Goal: Transaction & Acquisition: Book appointment/travel/reservation

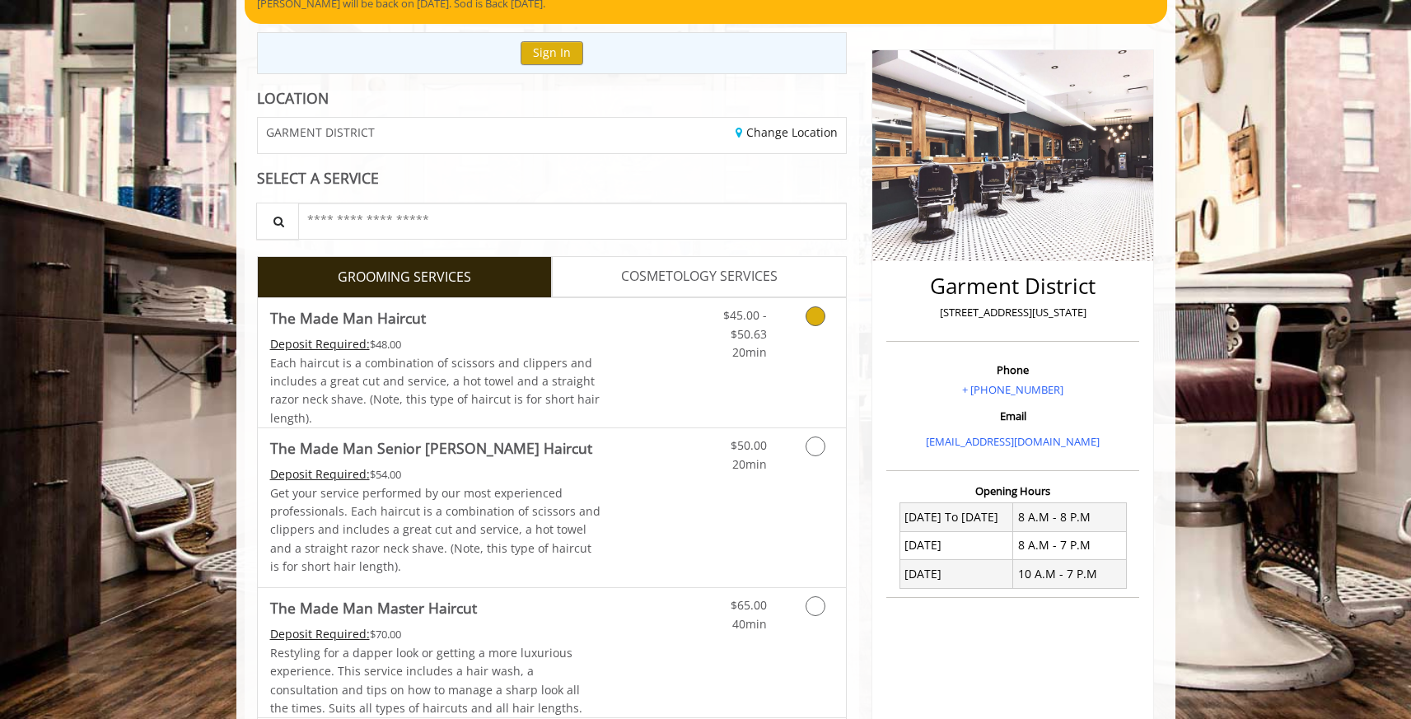
click at [454, 361] on span "Each haircut is a combination of scissors and clippers and includes a great cut…" at bounding box center [435, 390] width 330 height 71
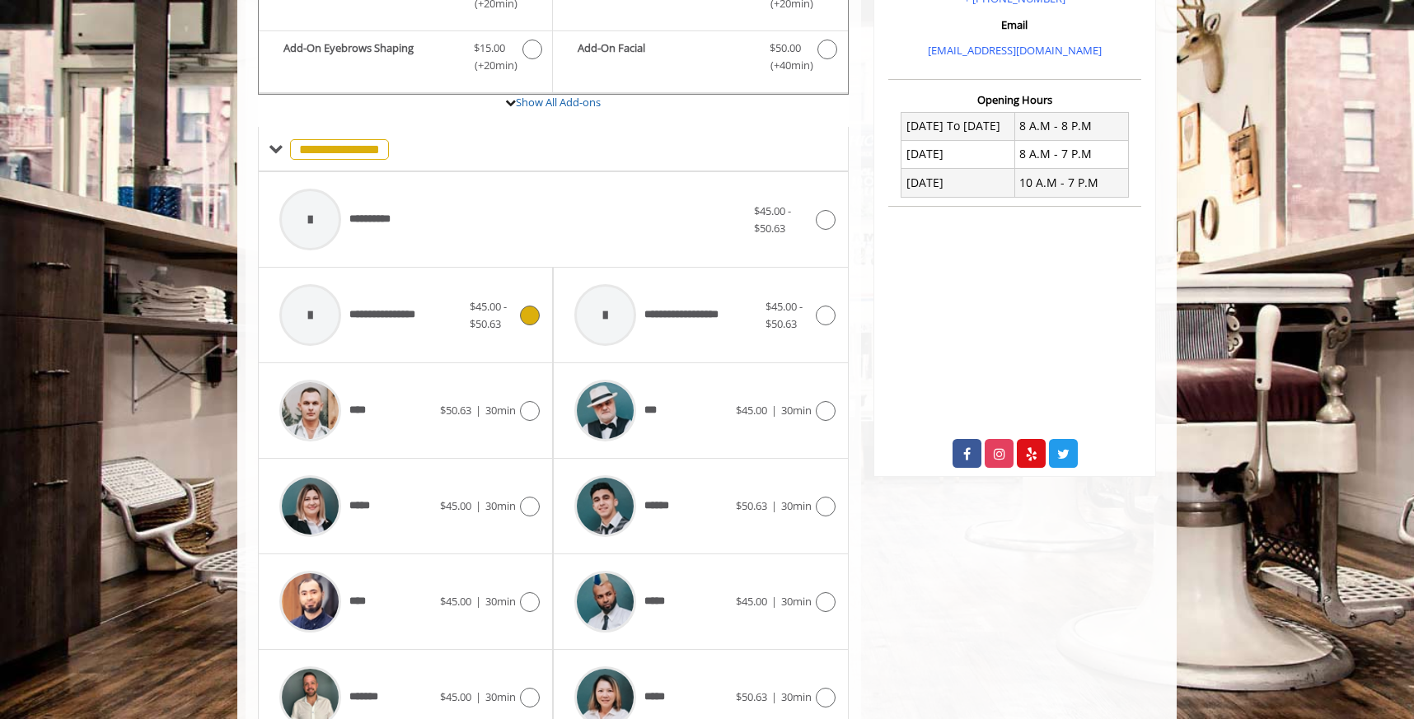
scroll to position [554, 0]
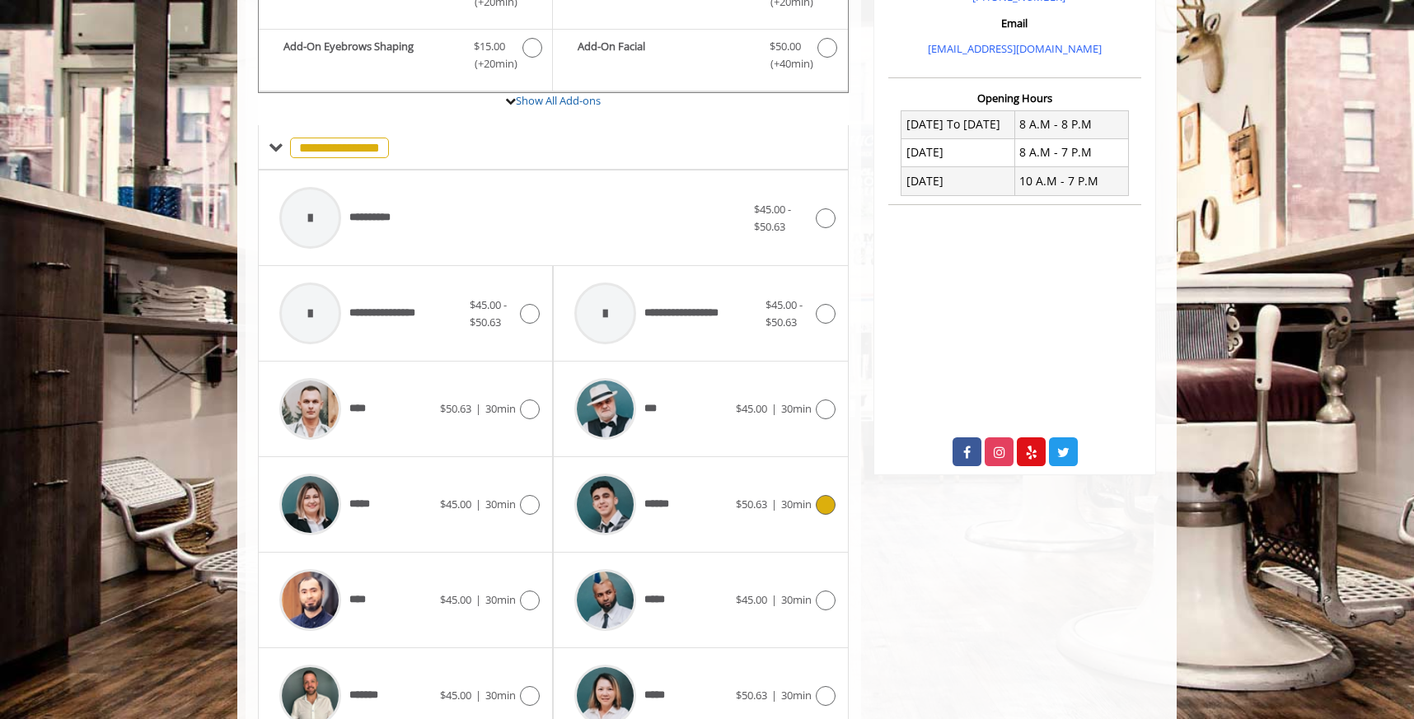
click at [825, 507] on icon at bounding box center [826, 505] width 20 height 20
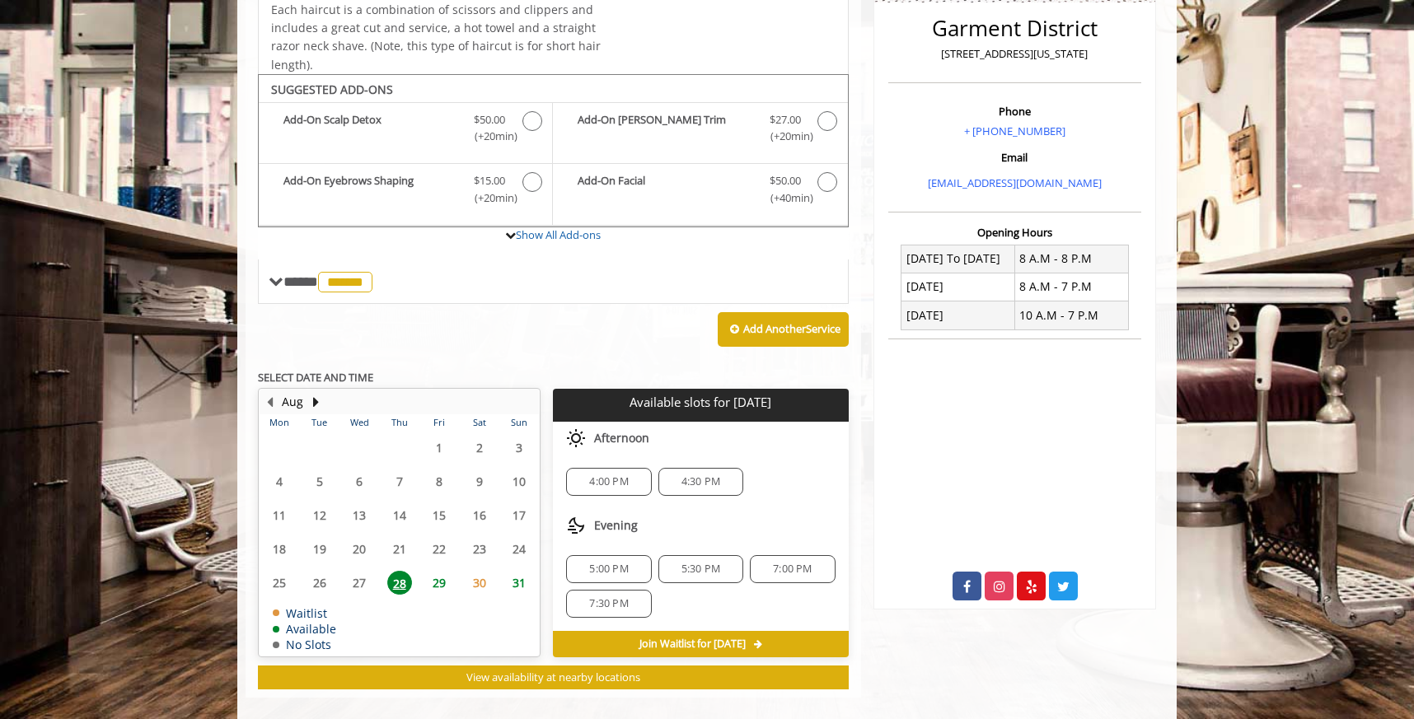
scroll to position [438, 0]
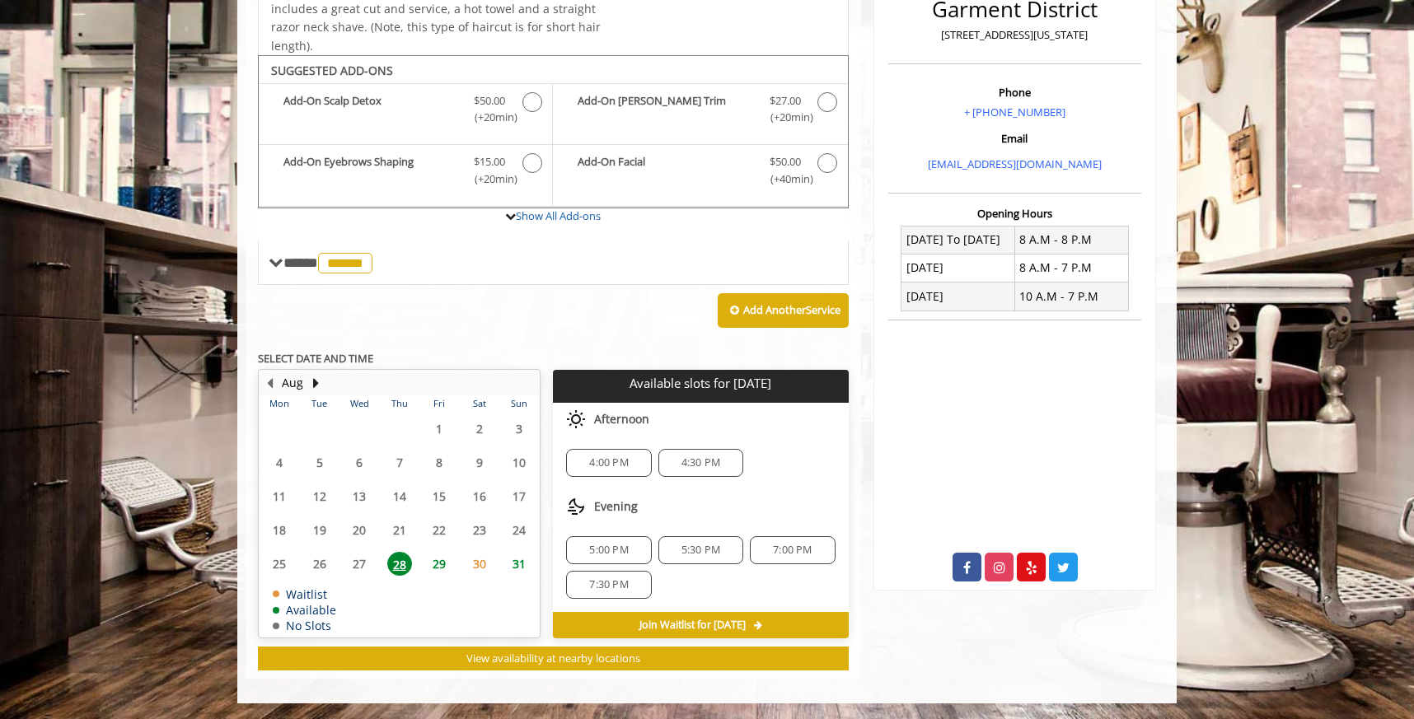
click at [692, 549] on span "5:30 PM" at bounding box center [700, 550] width 39 height 13
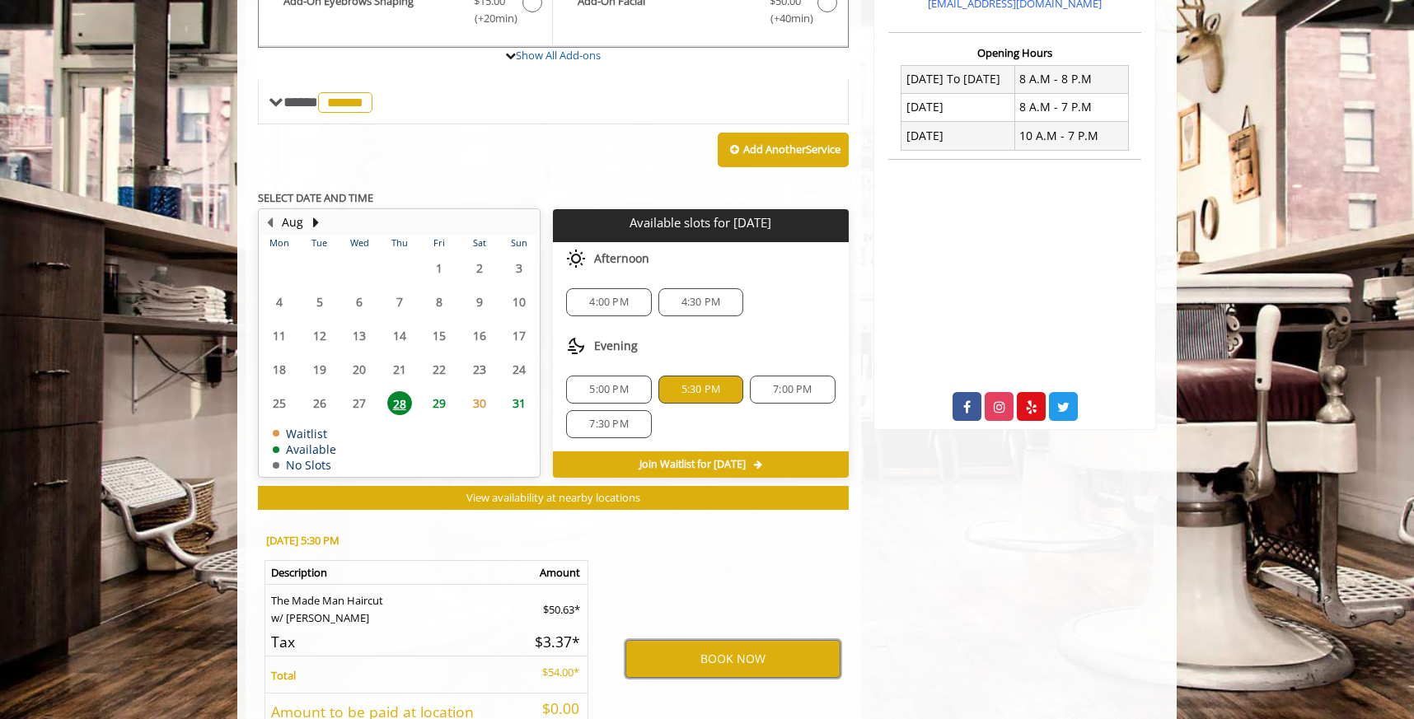
scroll to position [598, 0]
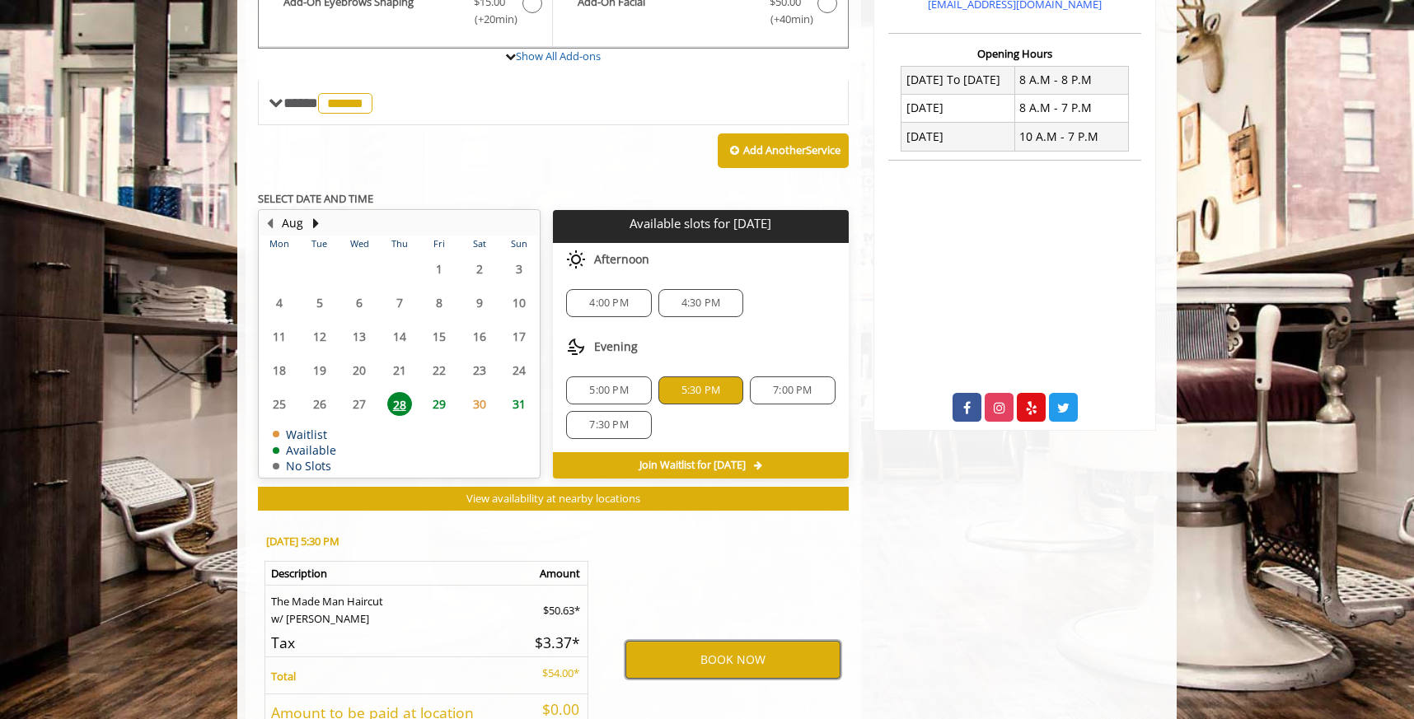
click at [669, 649] on button "BOOK NOW" at bounding box center [732, 660] width 215 height 38
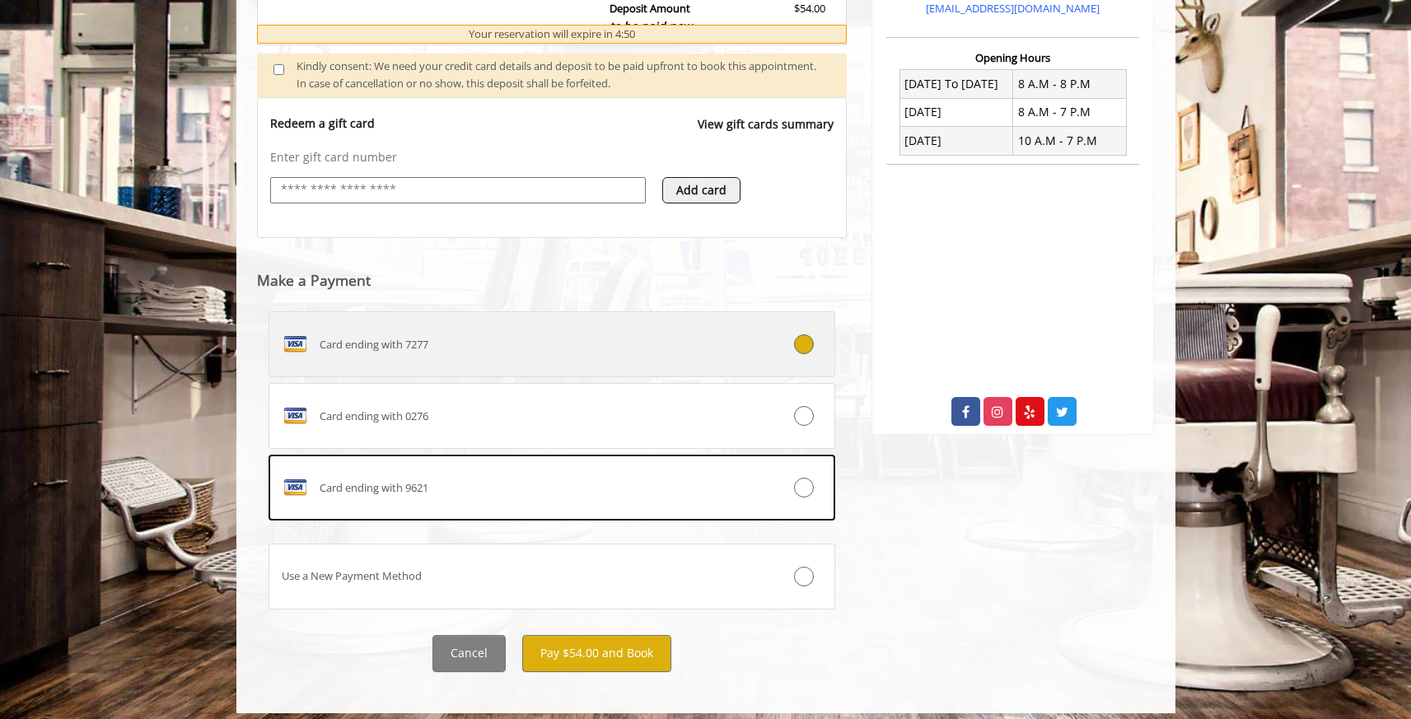
scroll to position [605, 0]
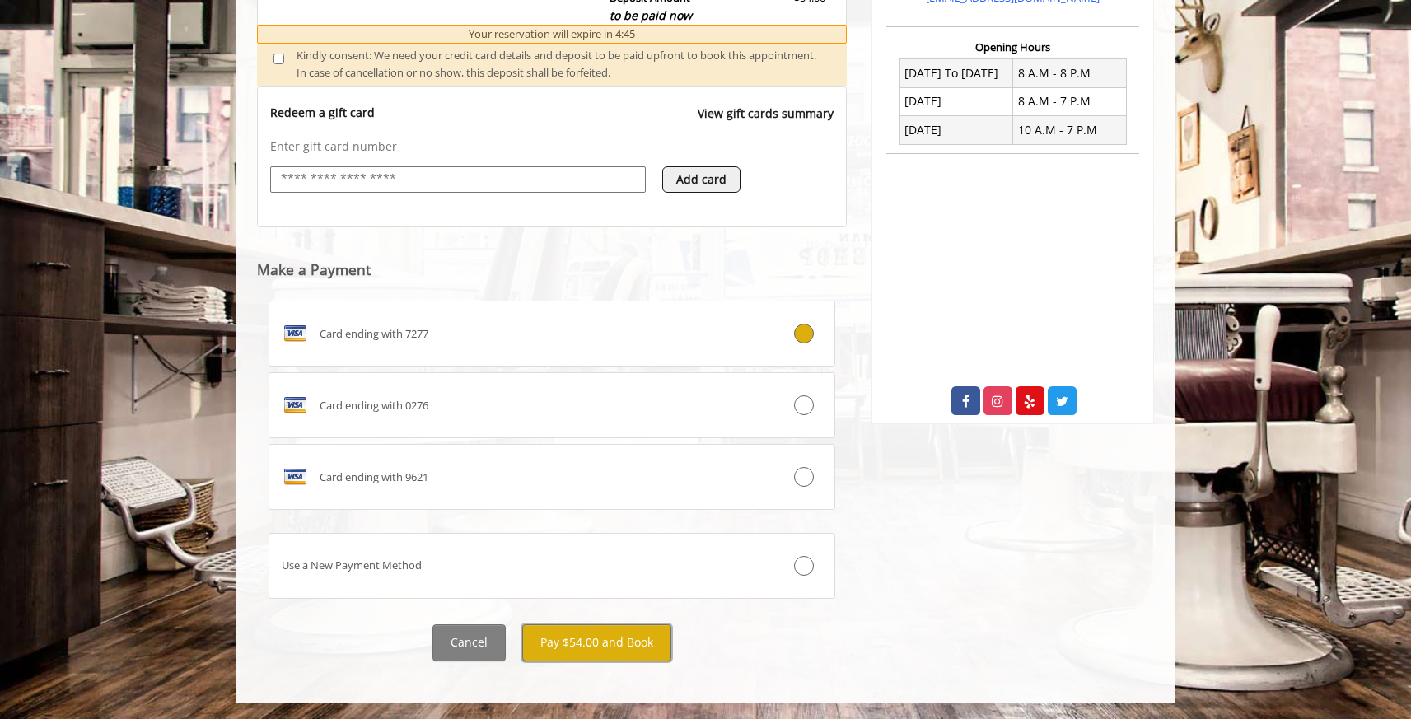
drag, startPoint x: 589, startPoint y: 651, endPoint x: 582, endPoint y: 671, distance: 21.1
click at [582, 671] on div "**********" at bounding box center [552, 133] width 615 height 1090
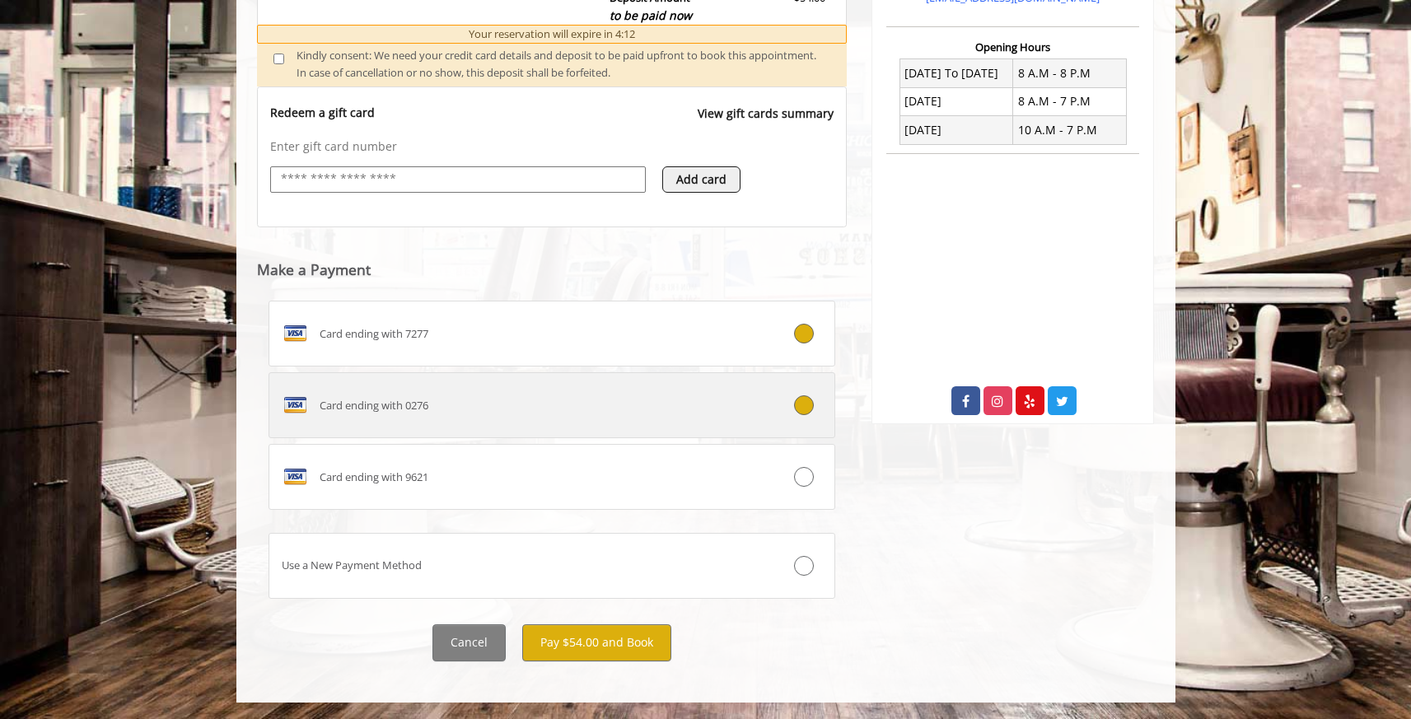
click at [575, 404] on div "Card ending with 0276" at bounding box center [504, 405] width 471 height 26
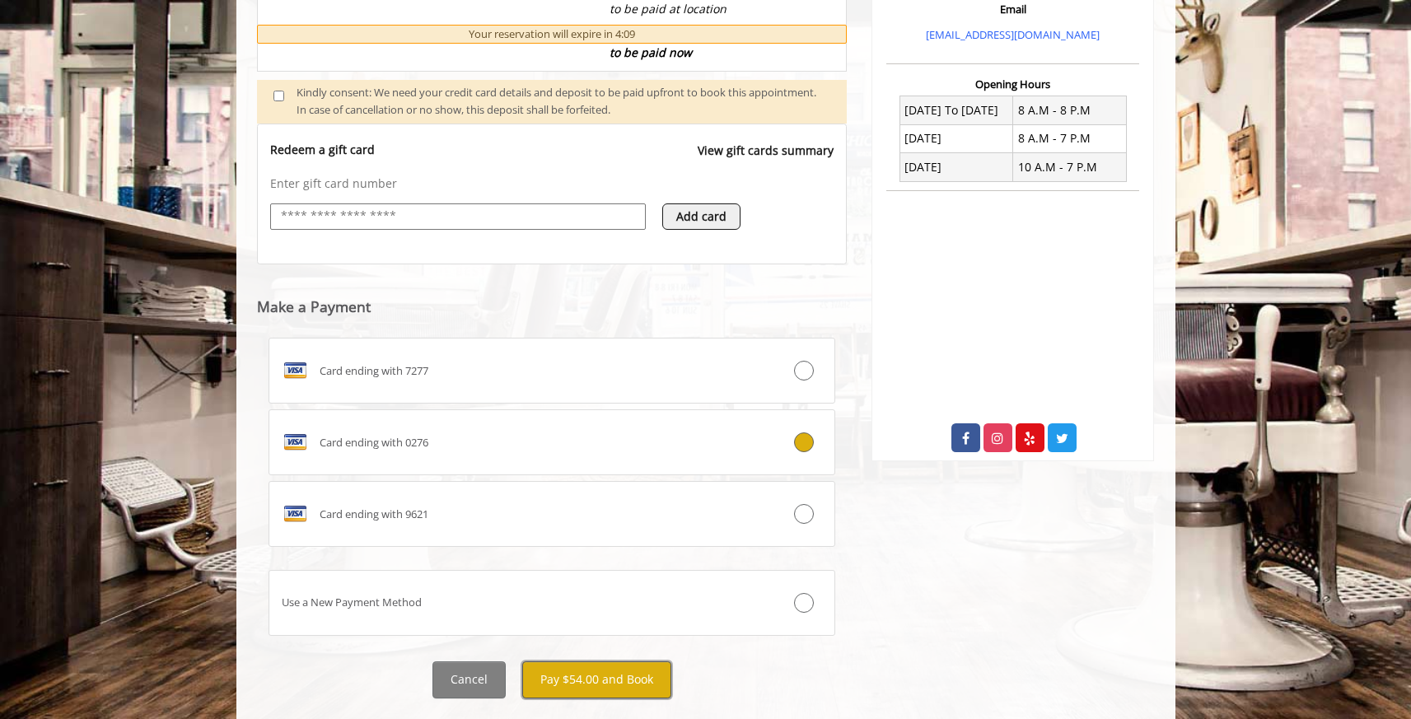
click at [603, 679] on button "Pay $54.00 and Book" at bounding box center [596, 680] width 149 height 37
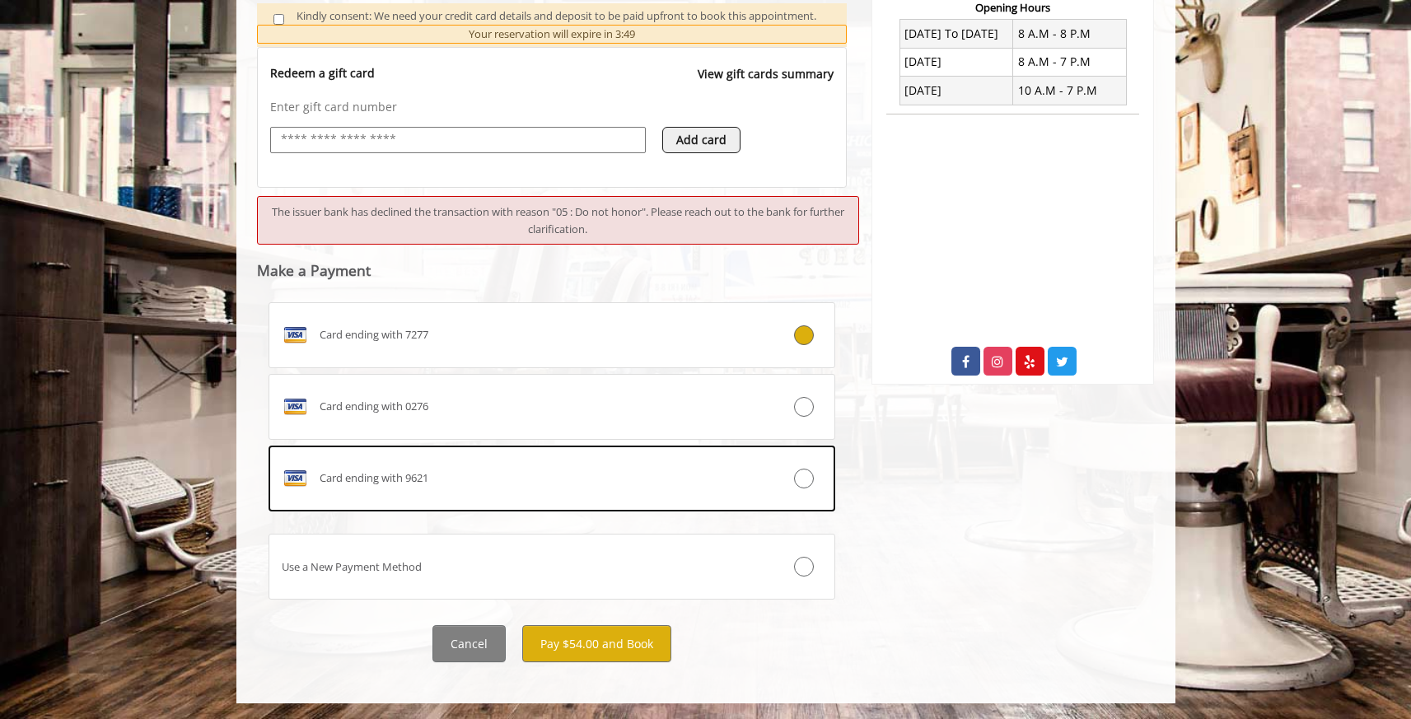
scroll to position [643, 0]
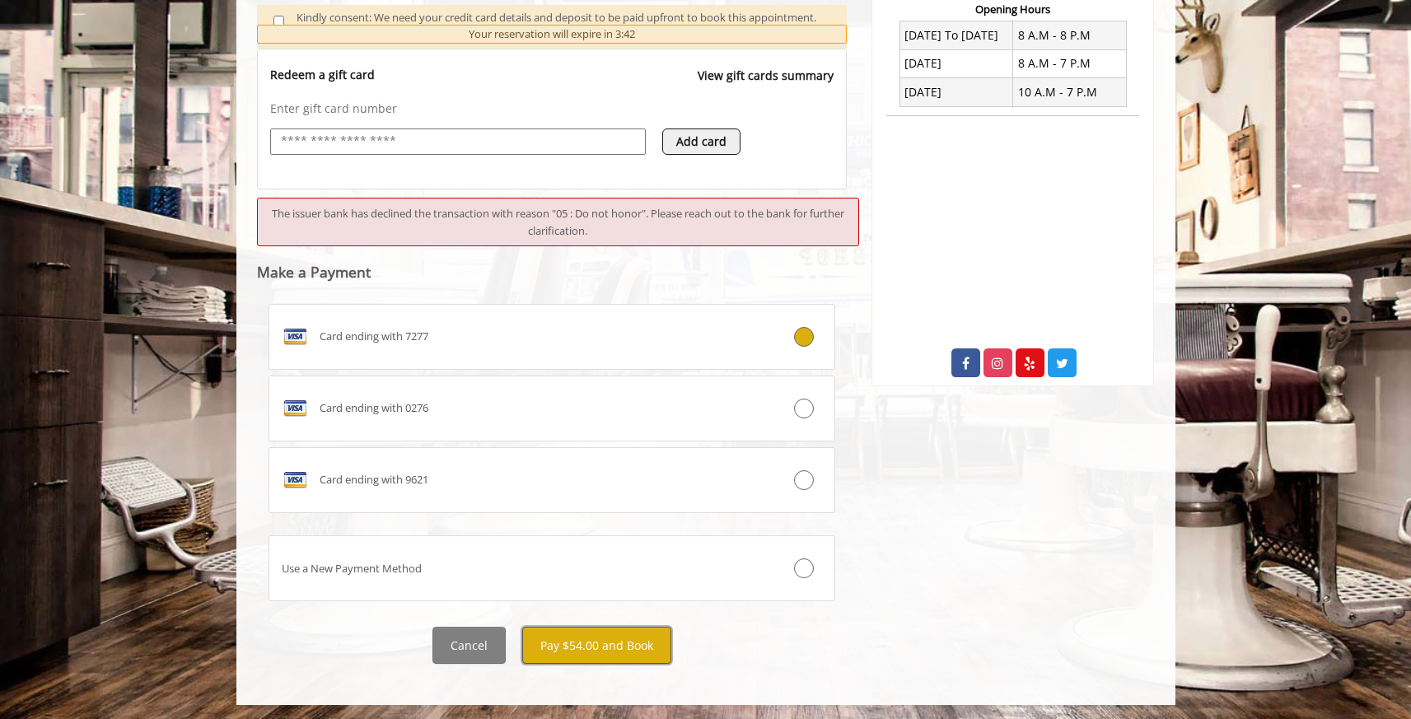
click at [566, 656] on button "Pay $54.00 and Book" at bounding box center [596, 645] width 149 height 37
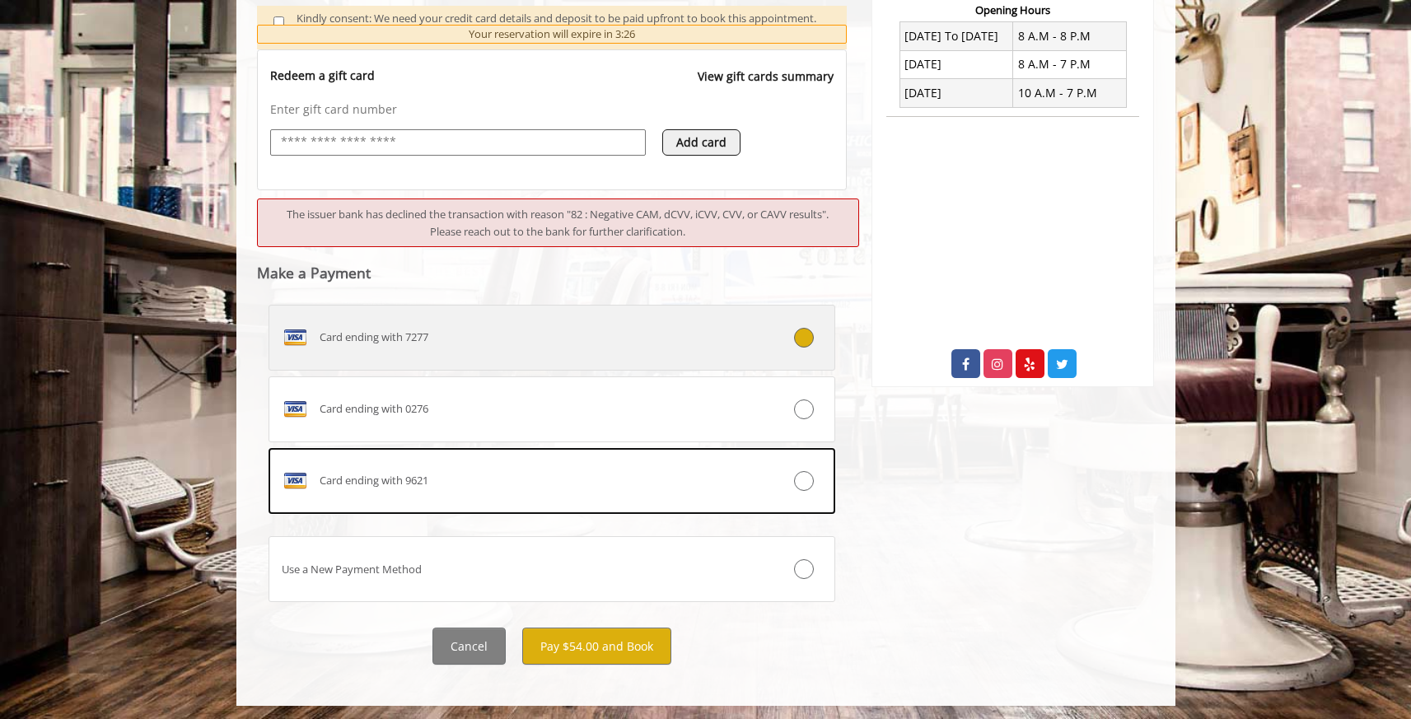
scroll to position [645, 0]
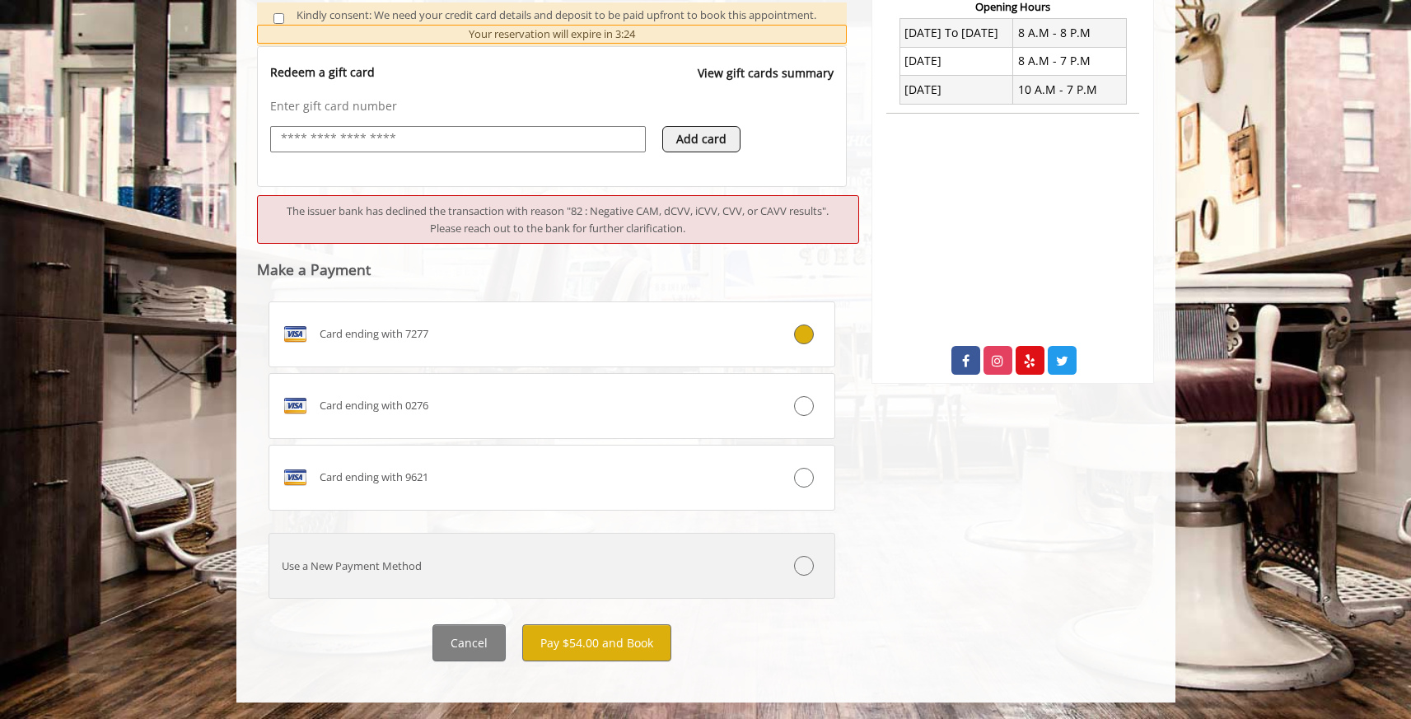
click at [532, 546] on label "Use a New Payment Method" at bounding box center [553, 566] width 568 height 66
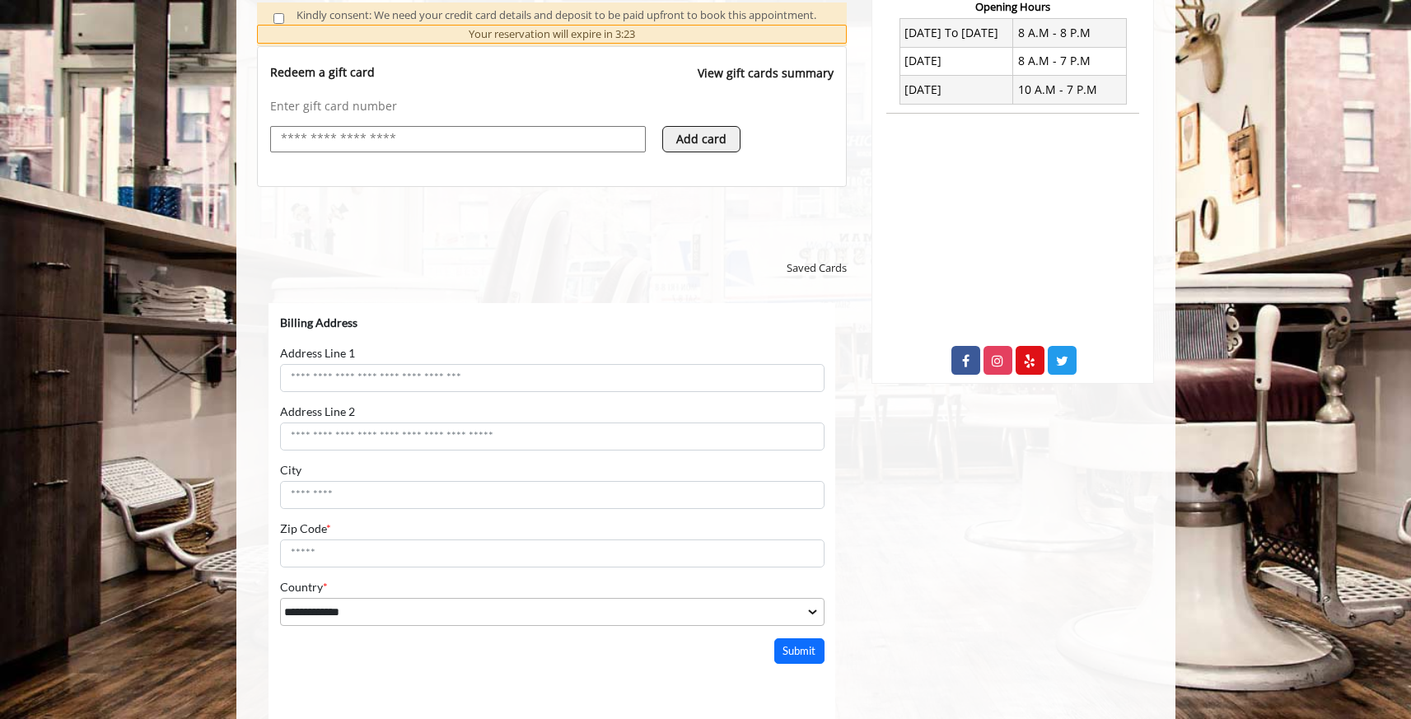
scroll to position [0, 0]
click at [545, 142] on input "text" at bounding box center [458, 139] width 358 height 20
type input "**********"
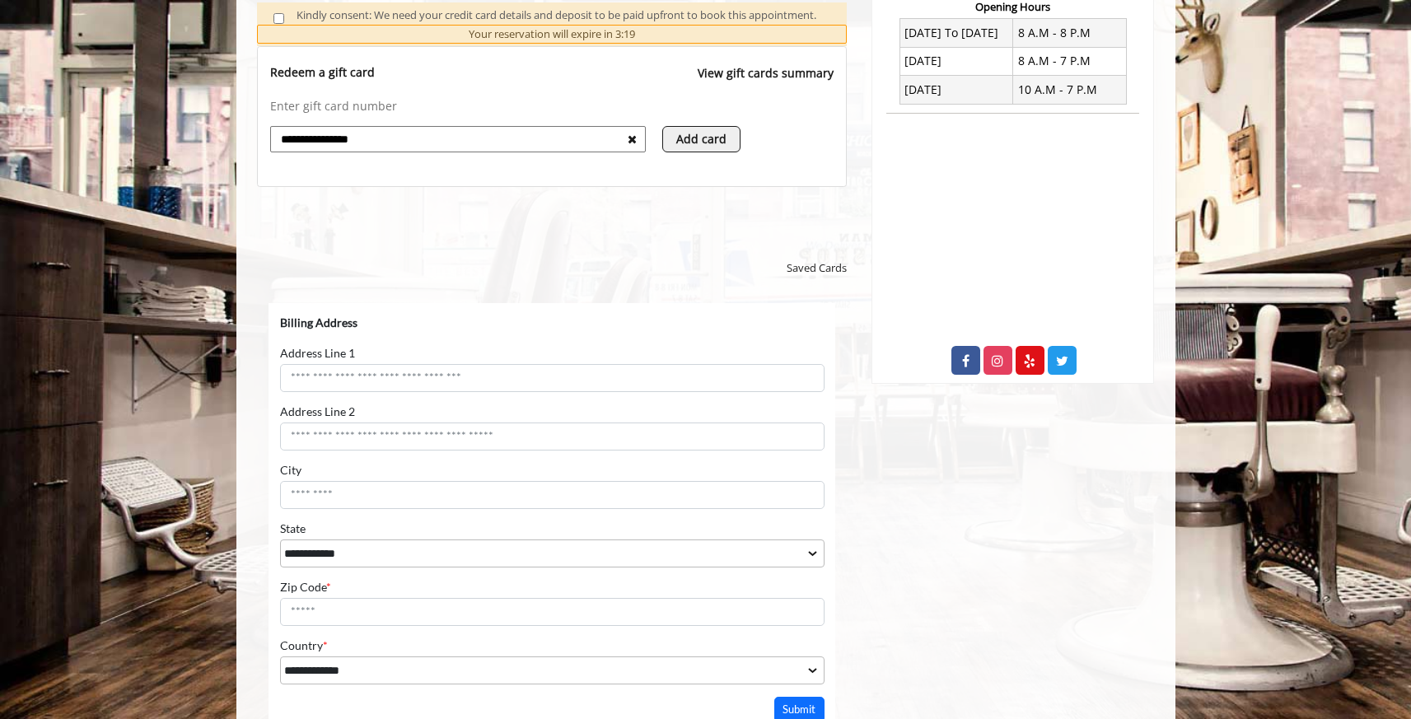
click at [689, 143] on button "Add card" at bounding box center [701, 139] width 78 height 26
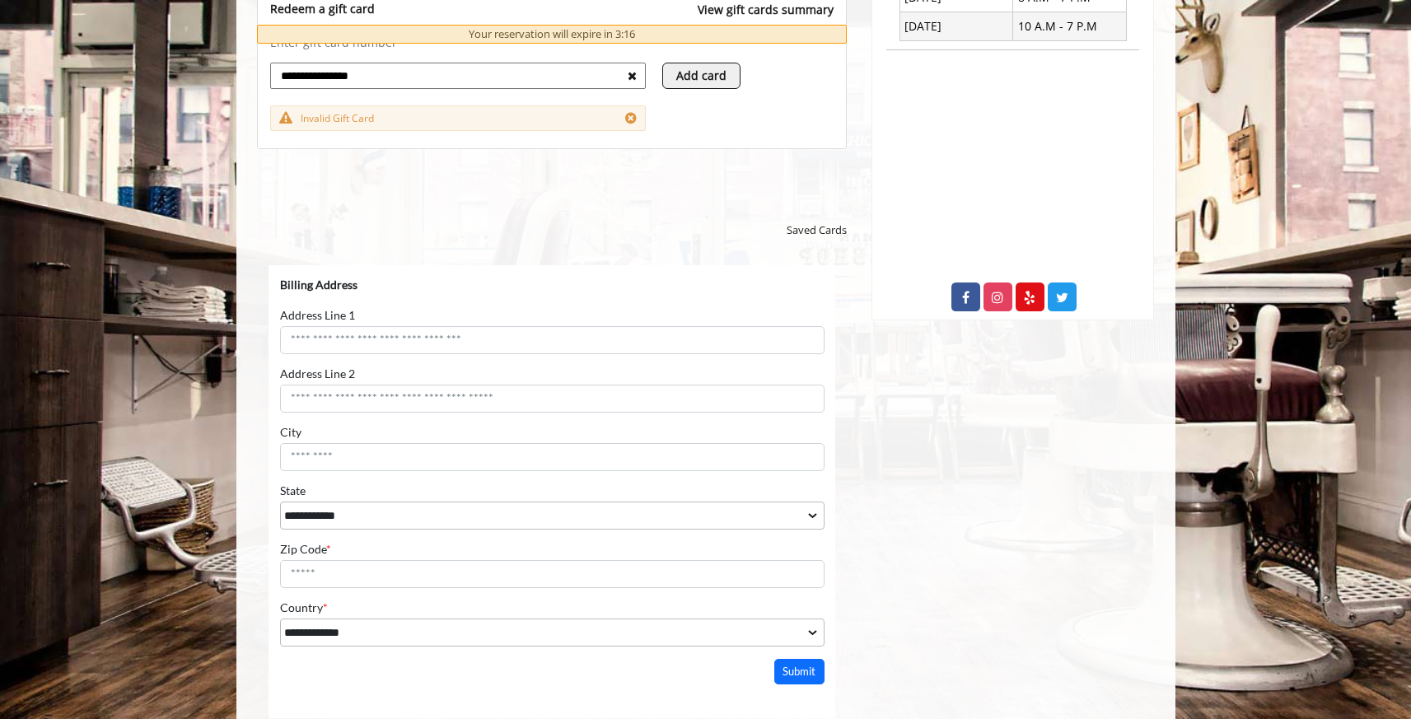
scroll to position [740, 0]
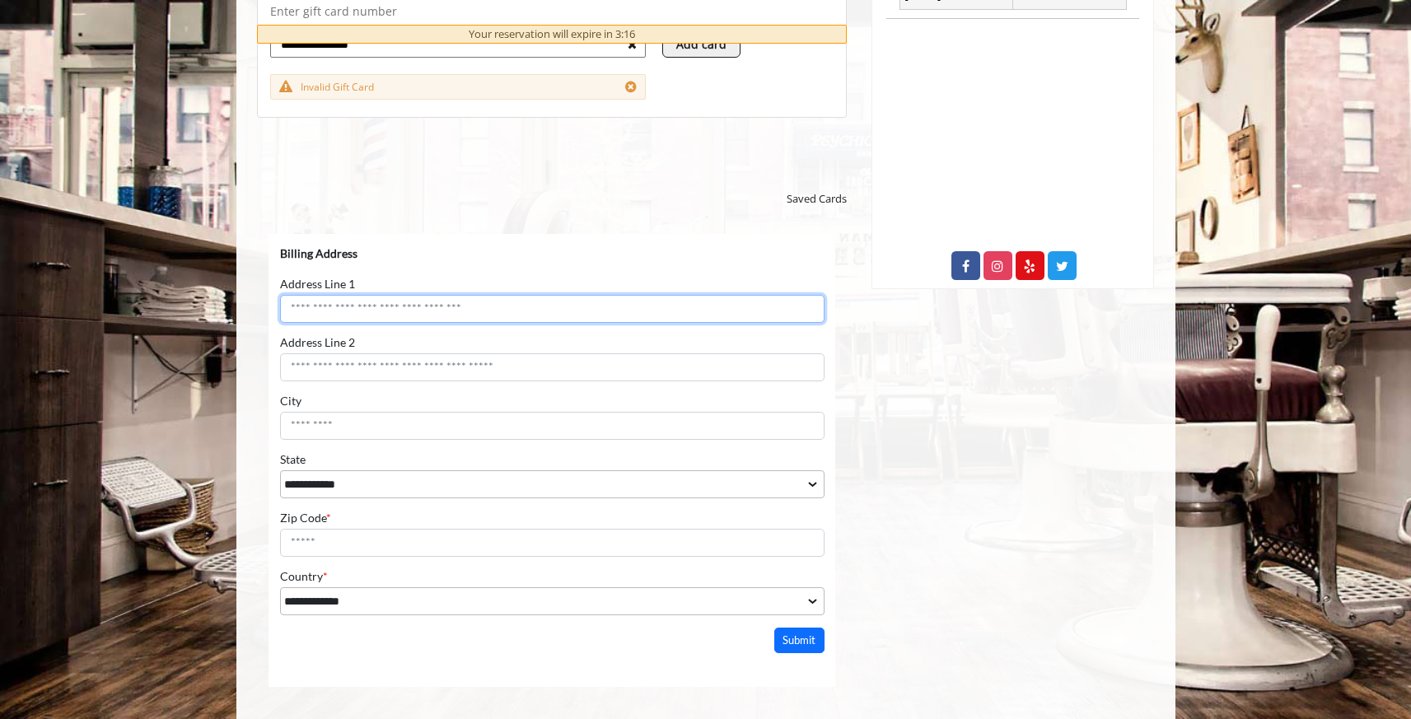
click at [456, 312] on input "Address Line 1" at bounding box center [551, 308] width 545 height 28
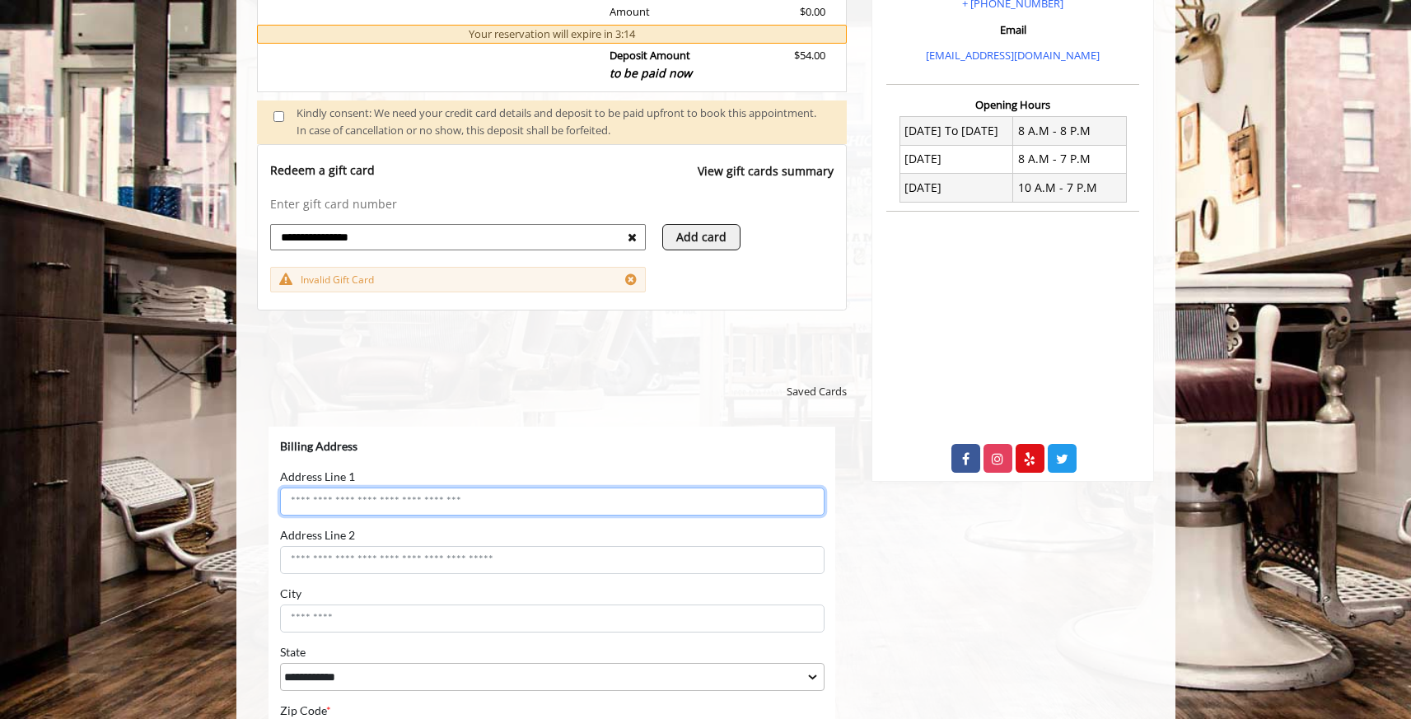
scroll to position [528, 0]
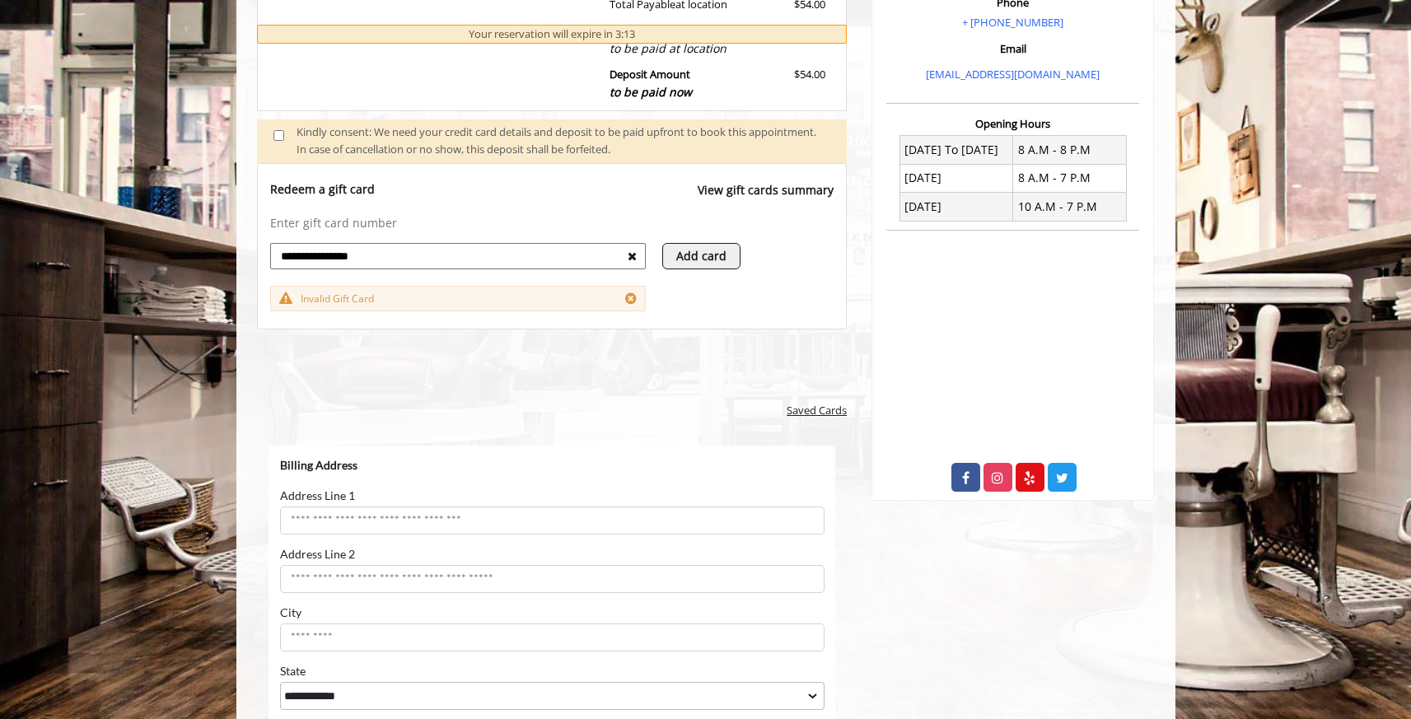
click at [802, 408] on span "Saved Cards" at bounding box center [817, 410] width 60 height 17
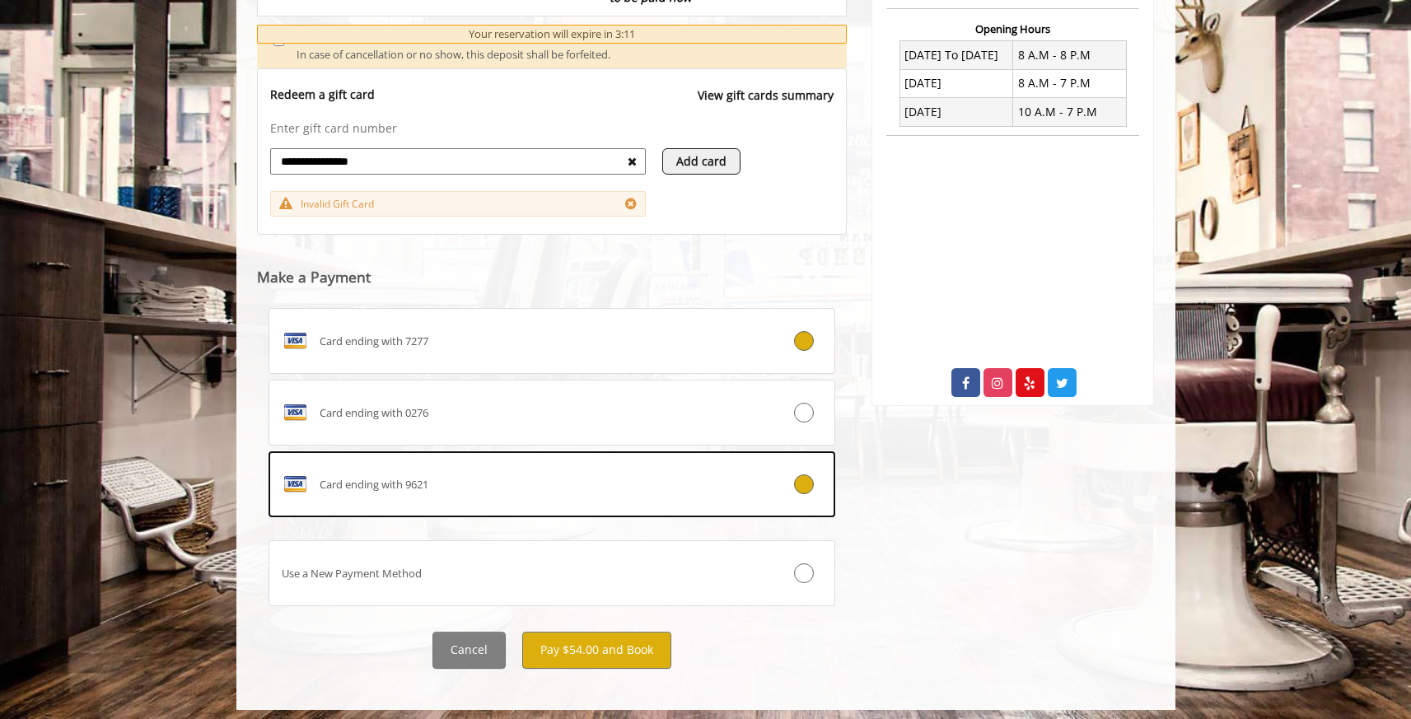
scroll to position [630, 0]
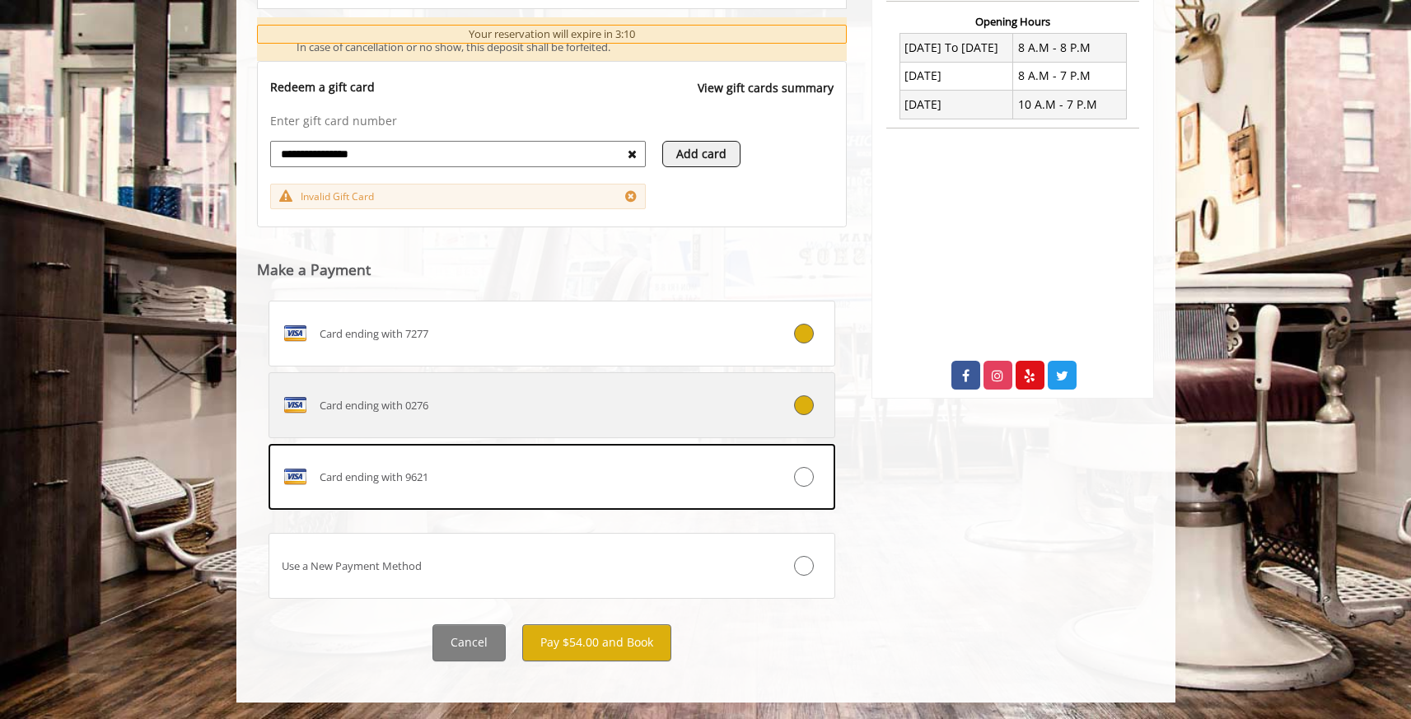
click at [576, 390] on label "Card ending with 0276" at bounding box center [553, 405] width 568 height 66
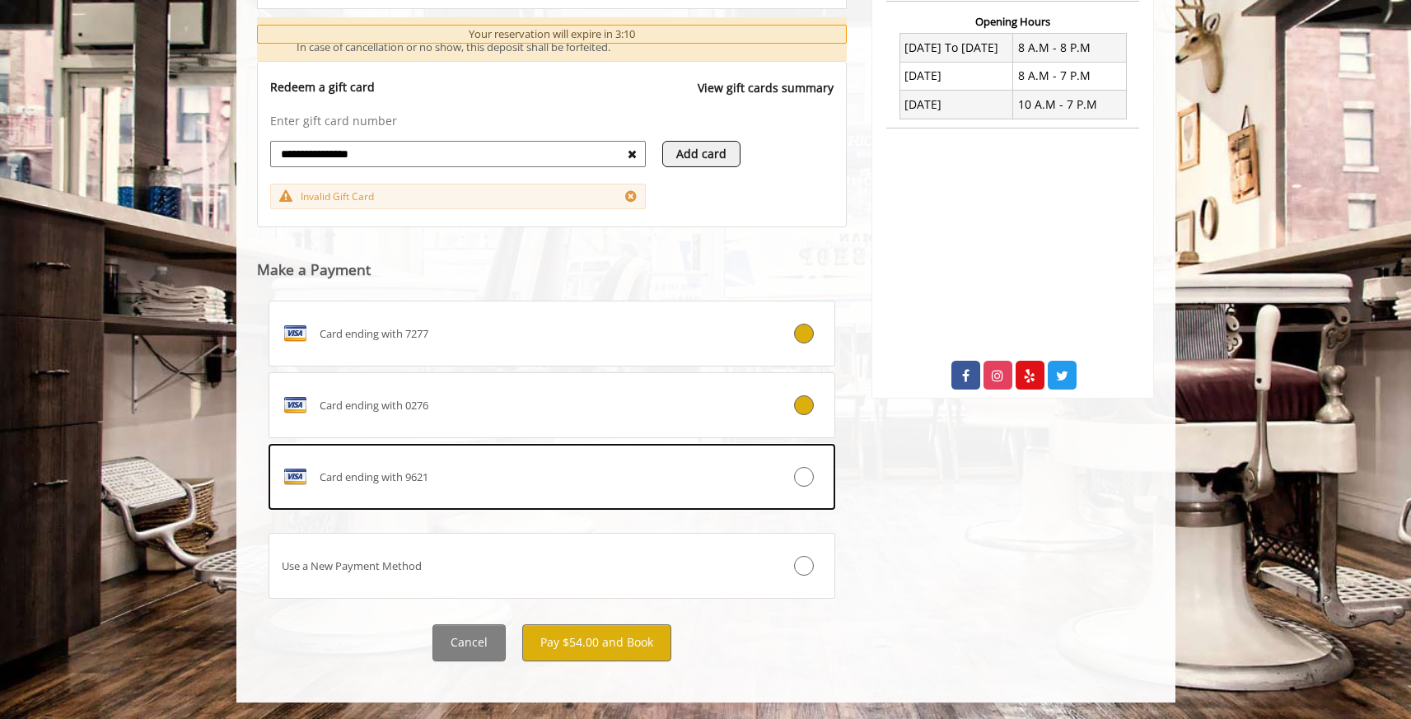
scroll to position [593, 0]
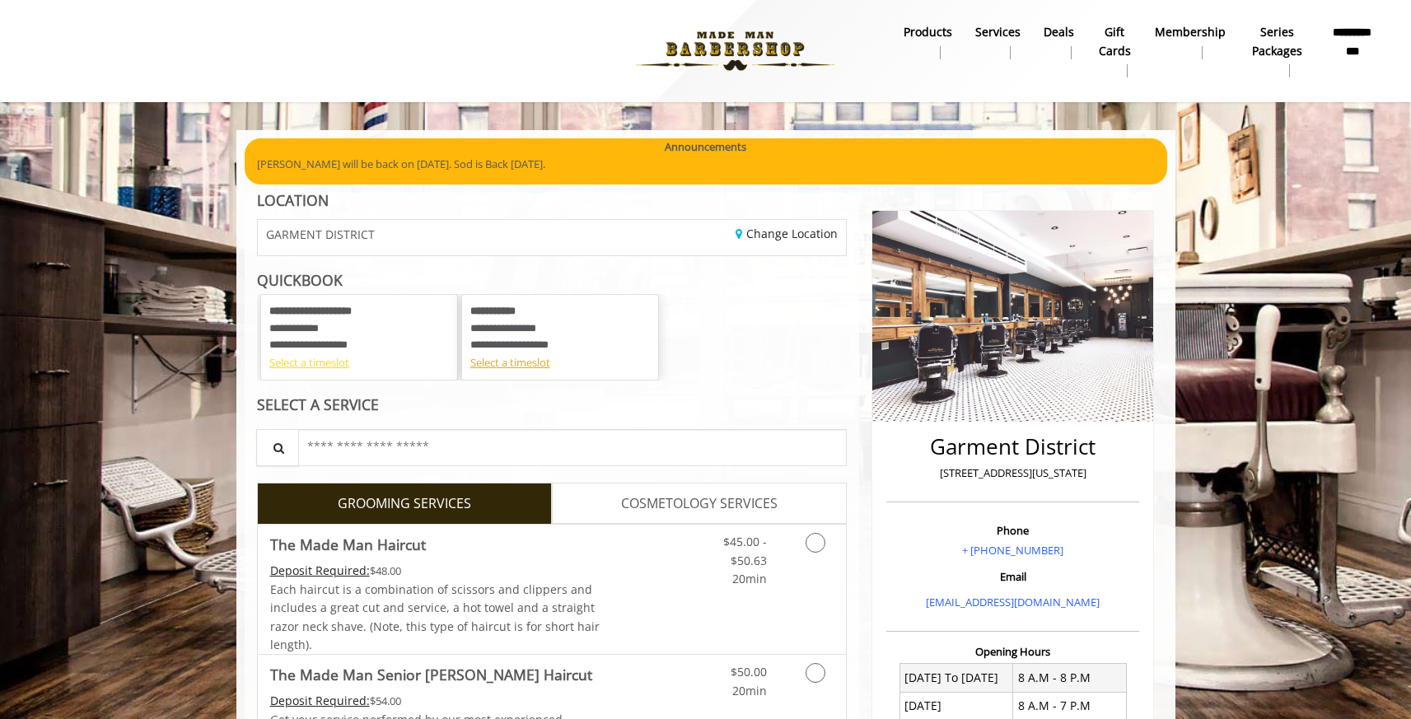
click at [339, 363] on div "Select a timeslot" at bounding box center [359, 362] width 180 height 17
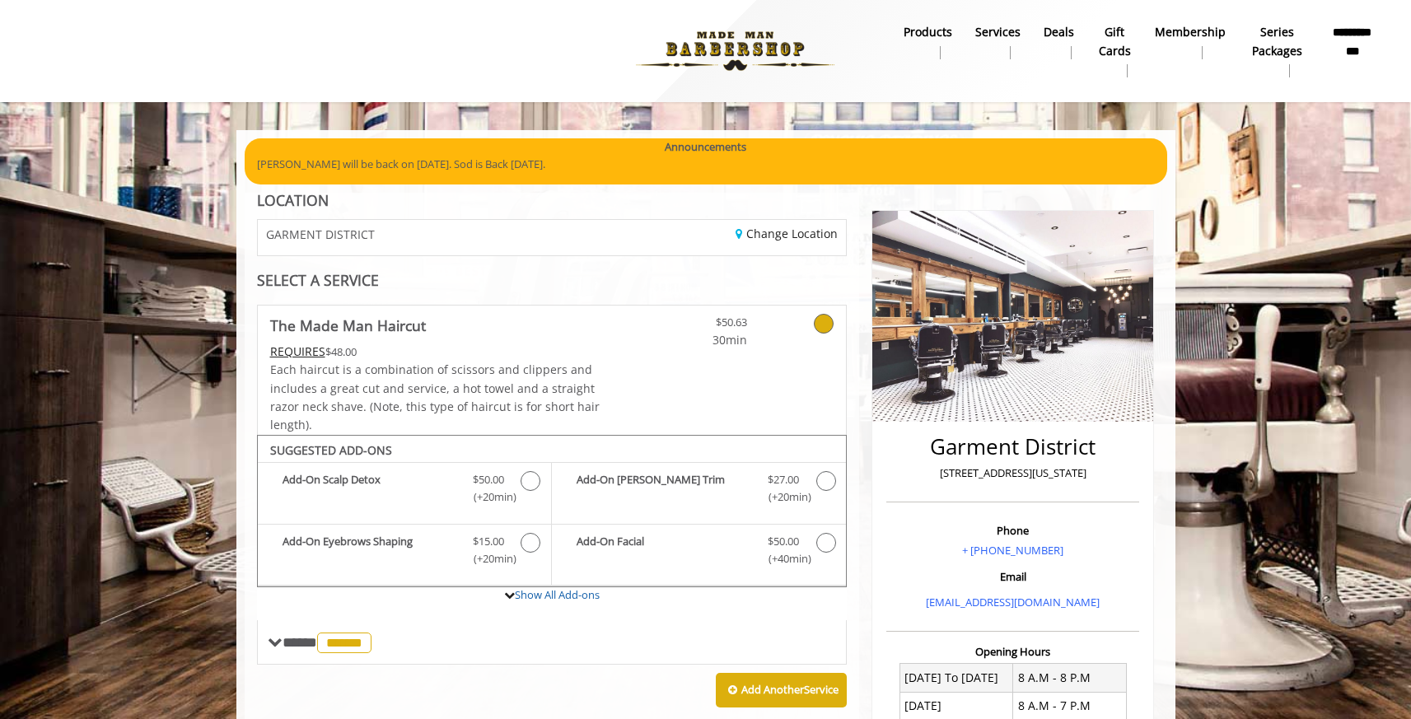
click at [1358, 36] on b "**********" at bounding box center [1352, 41] width 47 height 37
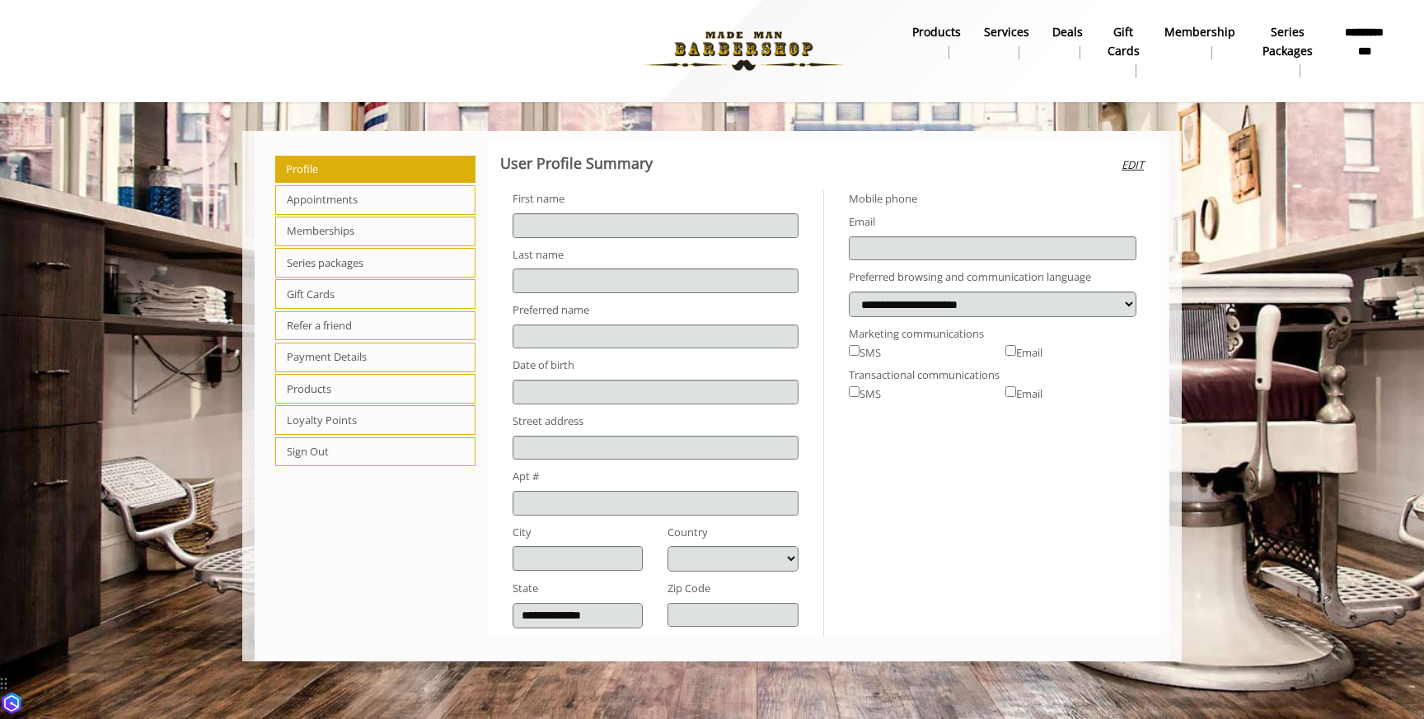
type input "******"
type input "**********"
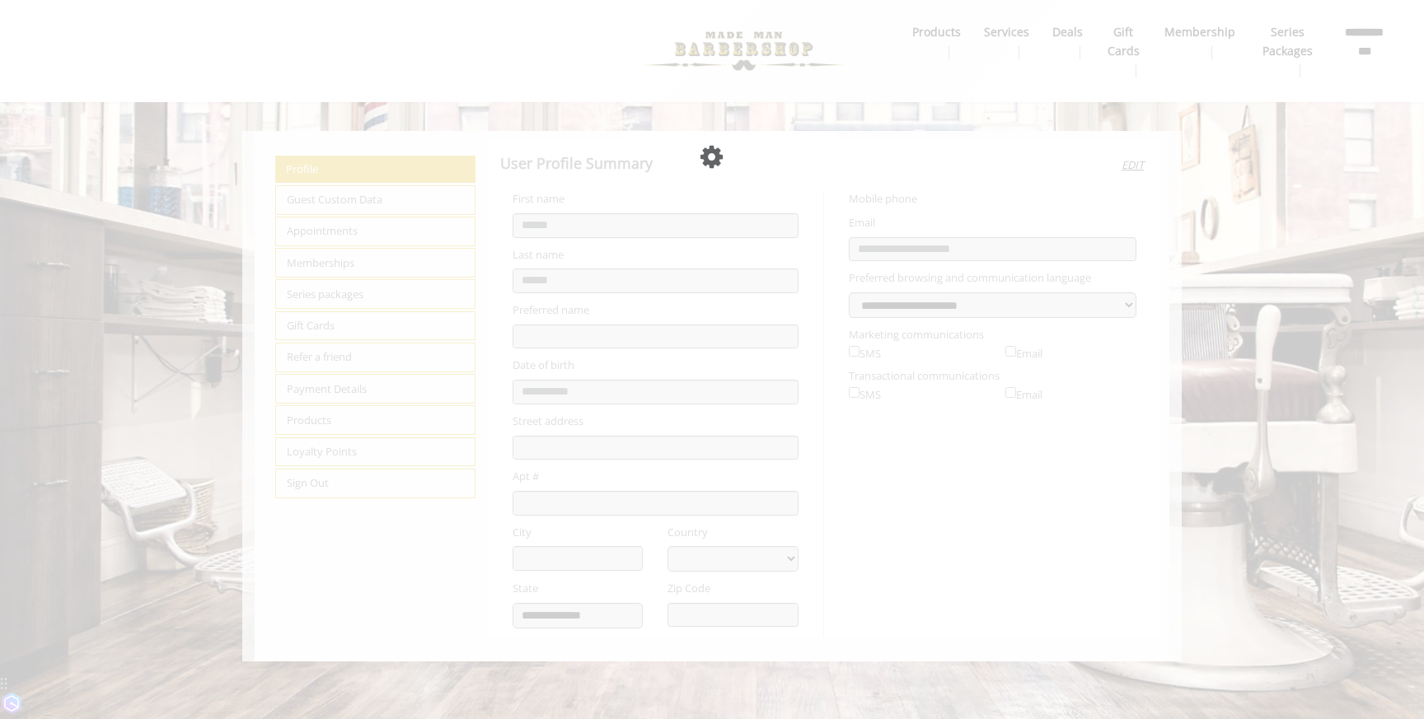
select select "***"
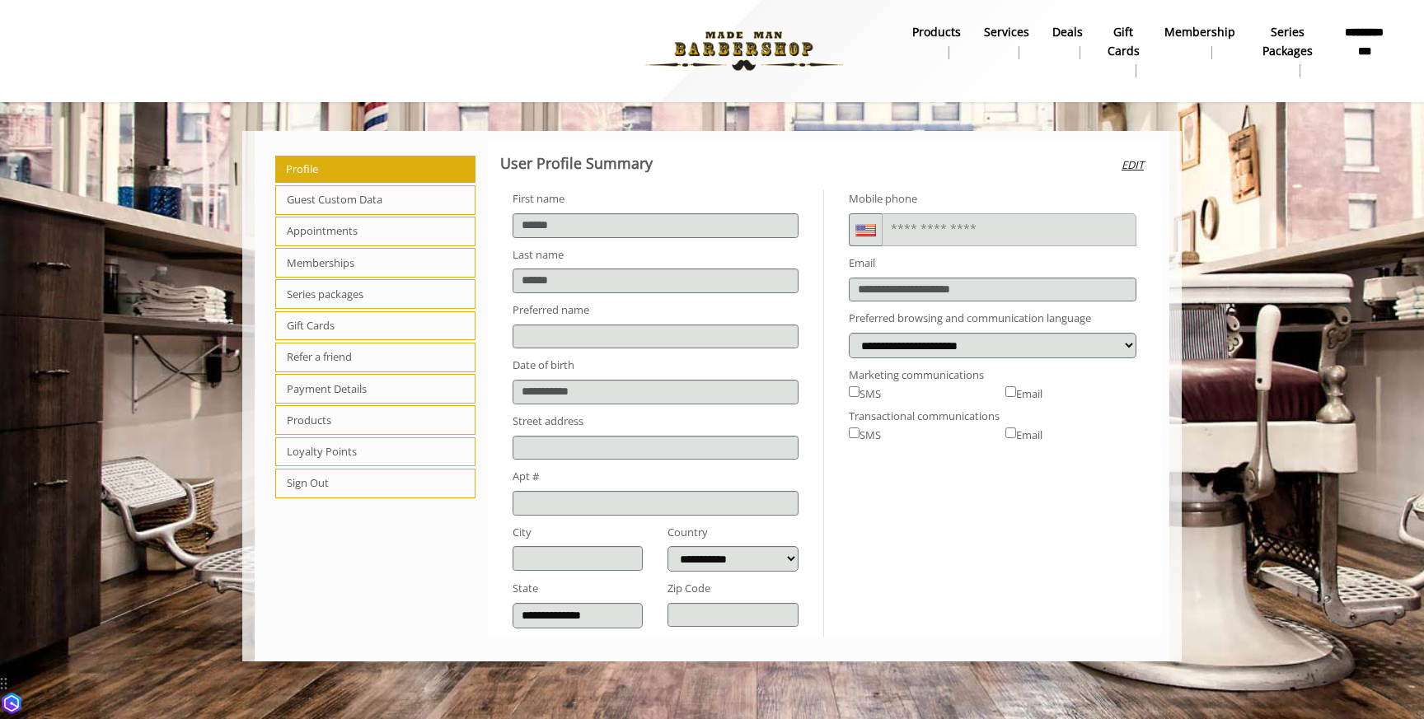
click at [338, 222] on span "Appointments" at bounding box center [375, 232] width 200 height 30
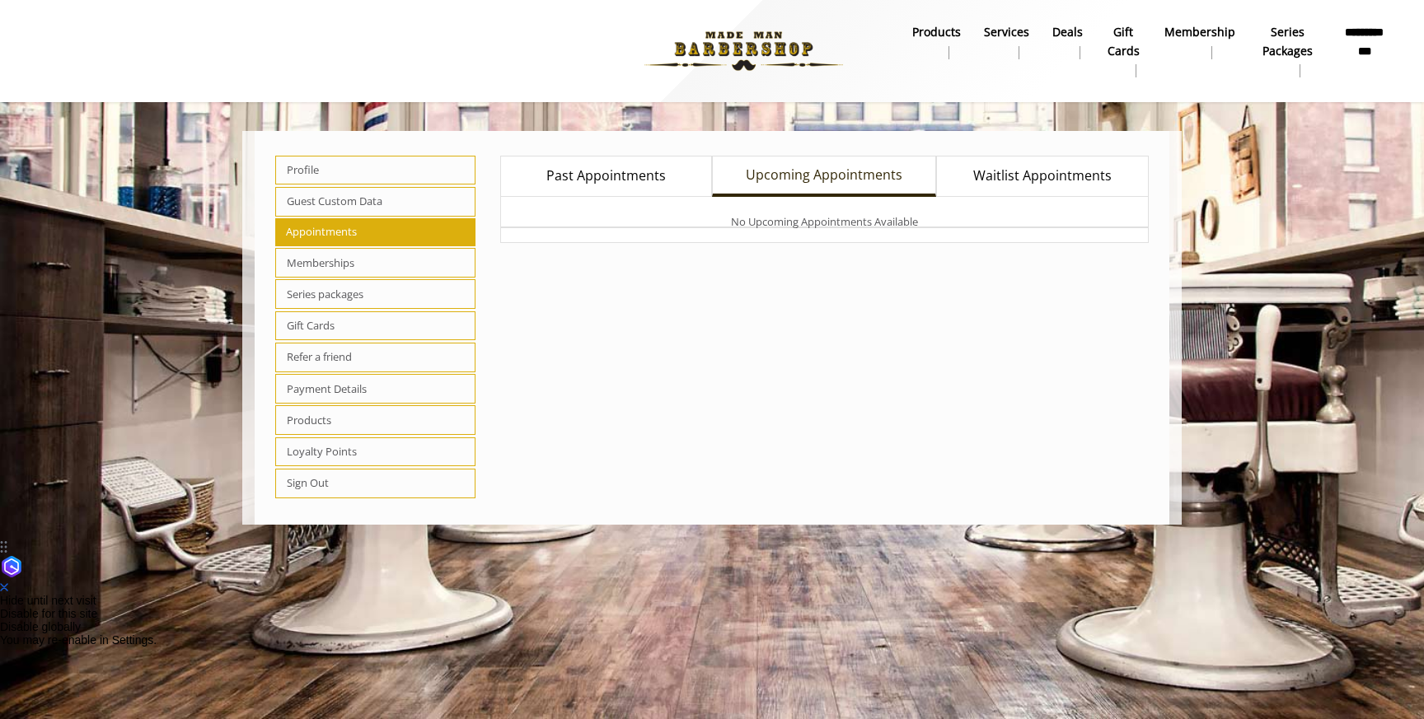
click at [680, 176] on link "Past Appointments" at bounding box center [606, 177] width 212 height 42
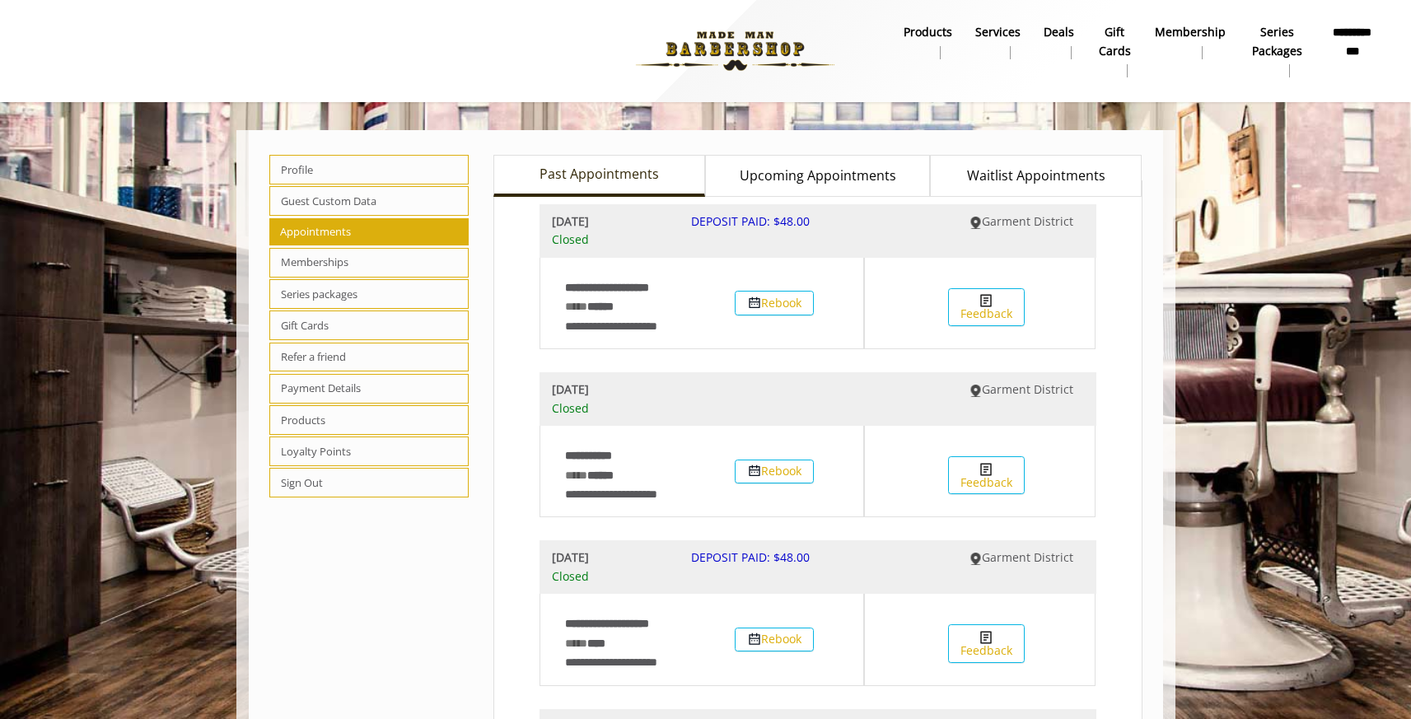
click at [805, 178] on span "Upcoming Appointments" at bounding box center [818, 176] width 157 height 21
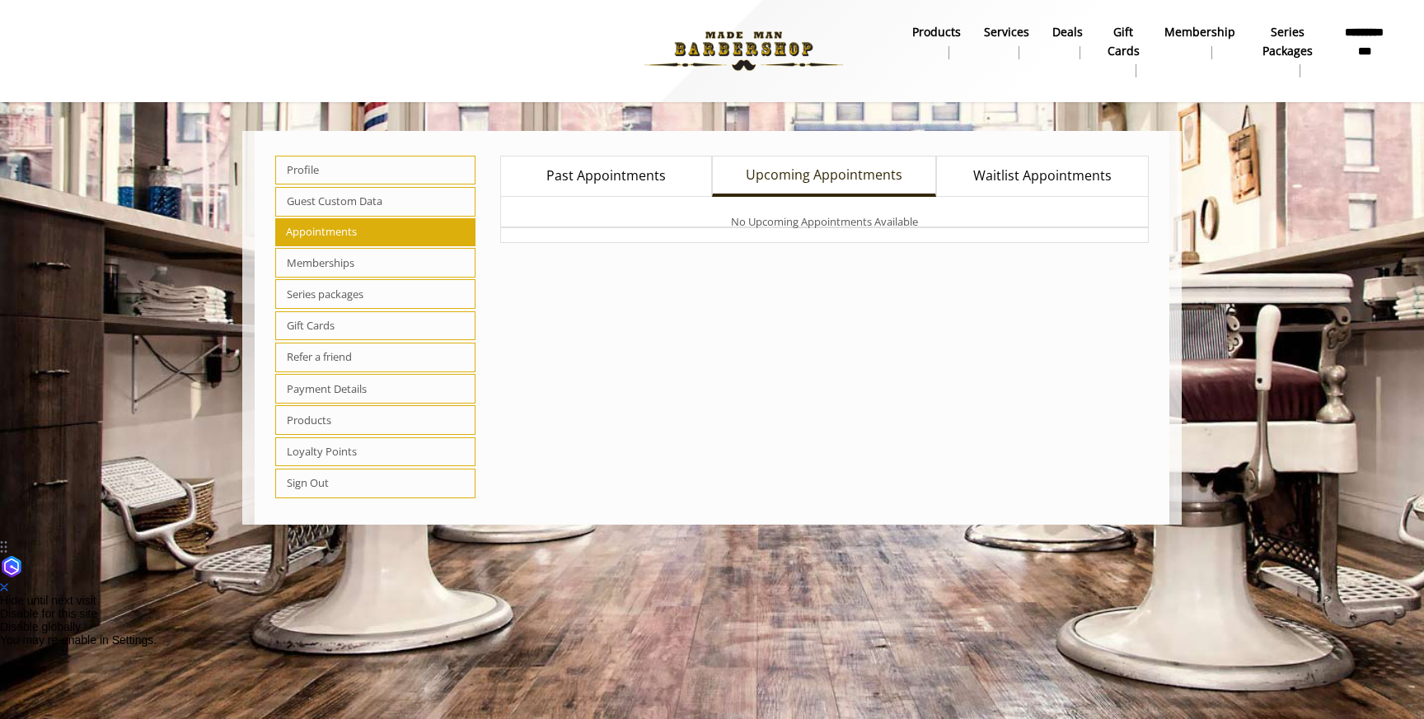
click at [994, 176] on span "Waitlist Appointments" at bounding box center [1042, 176] width 138 height 21
click at [877, 171] on span "Upcoming Appointments" at bounding box center [824, 176] width 157 height 21
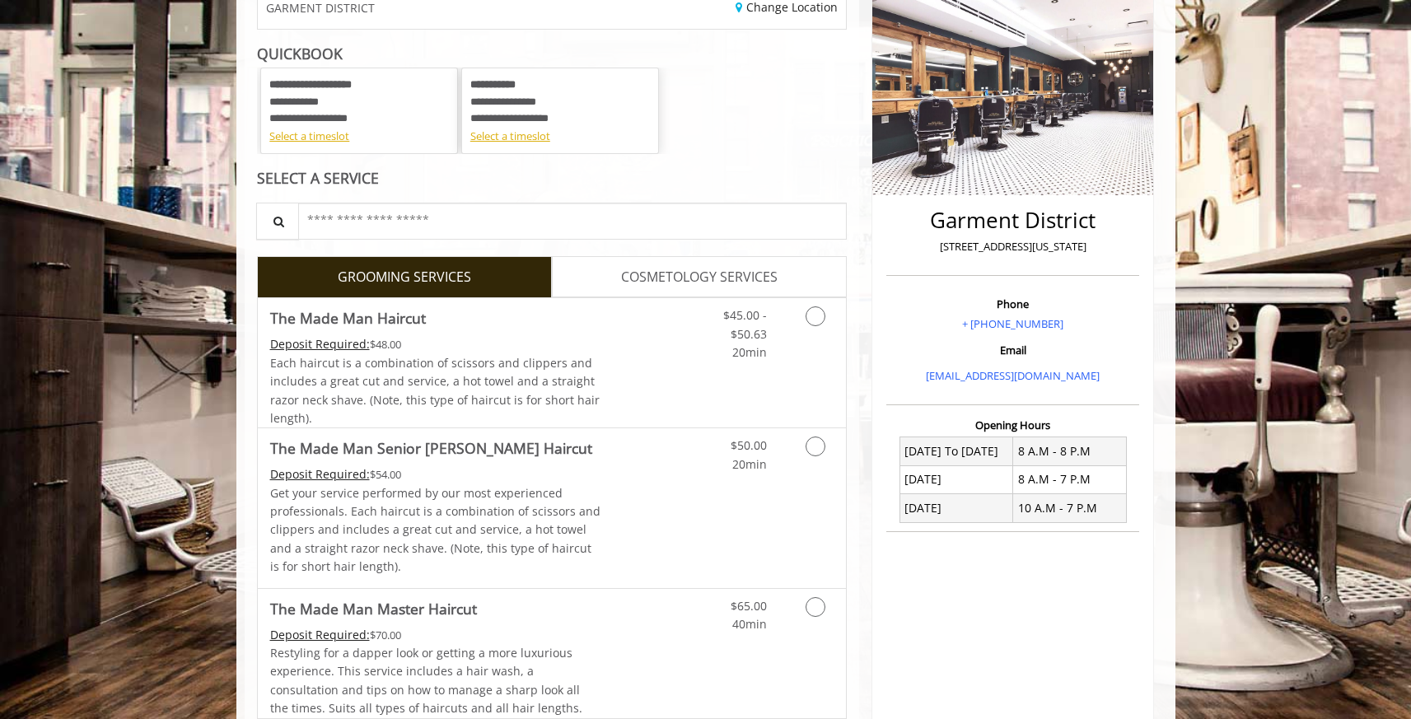
scroll to position [229, 0]
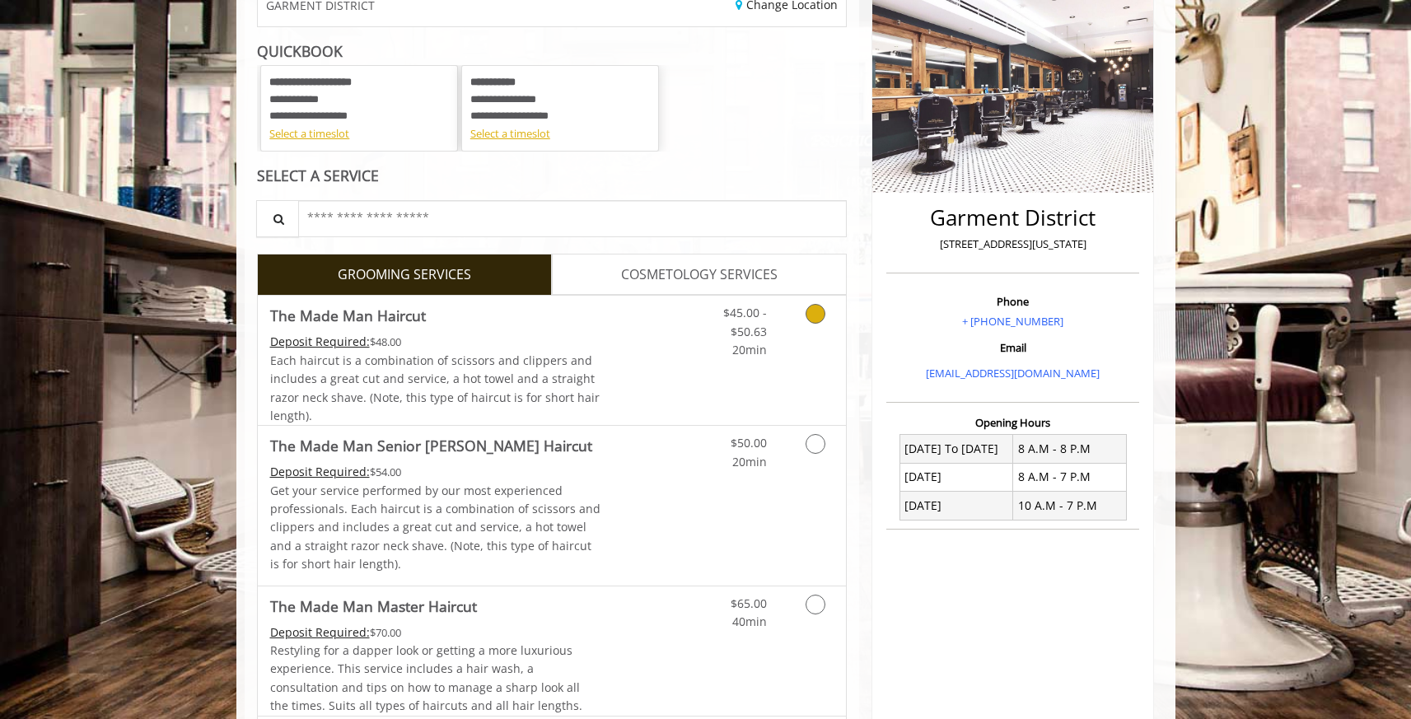
click at [769, 370] on div "$45.00 - $50.63 20min" at bounding box center [772, 360] width 147 height 129
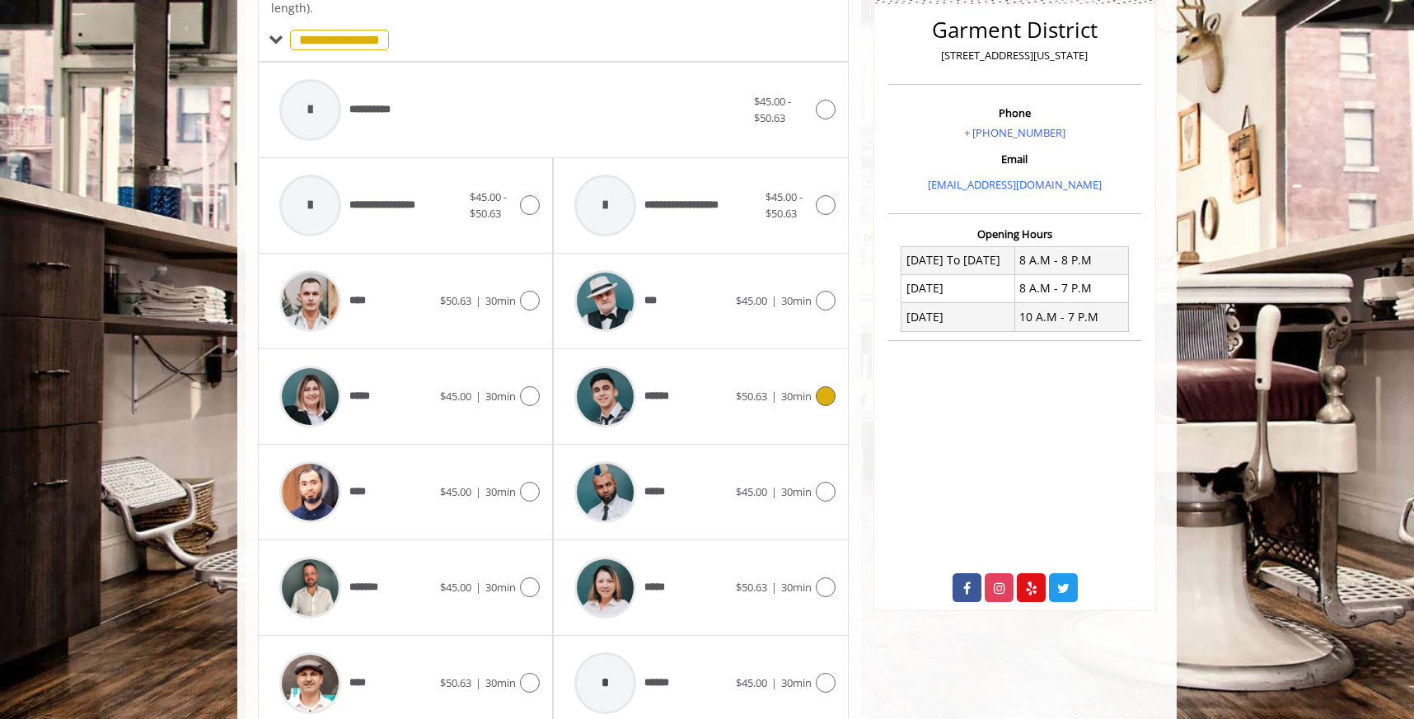
scroll to position [435, 0]
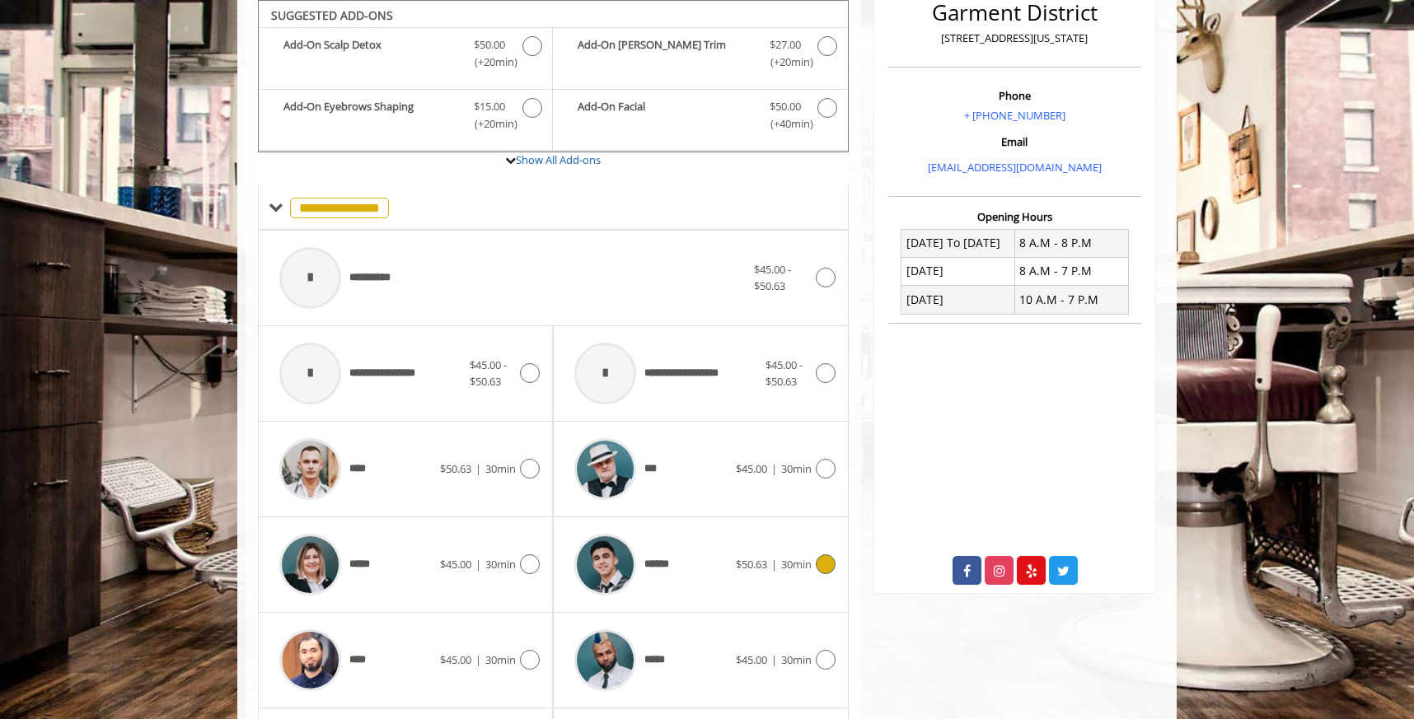
click at [721, 577] on div "******" at bounding box center [650, 565] width 169 height 78
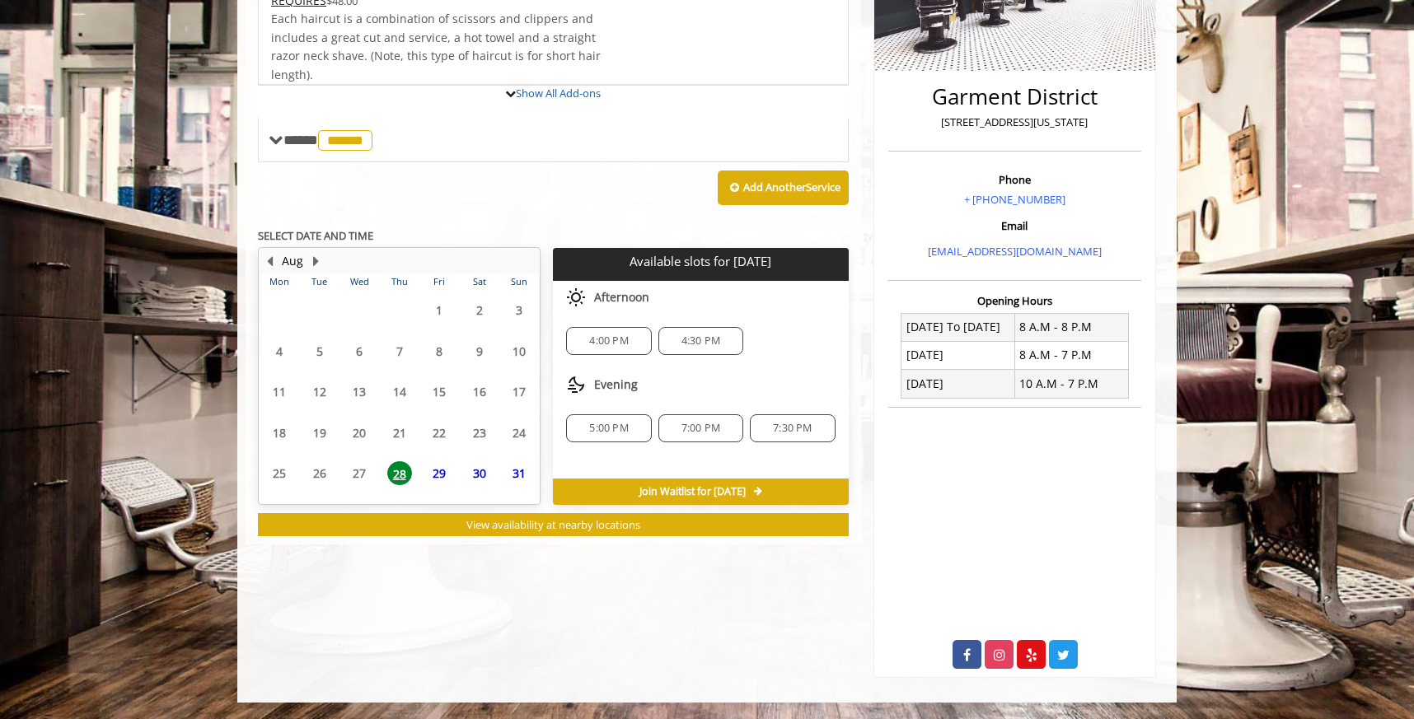
scroll to position [368, 0]
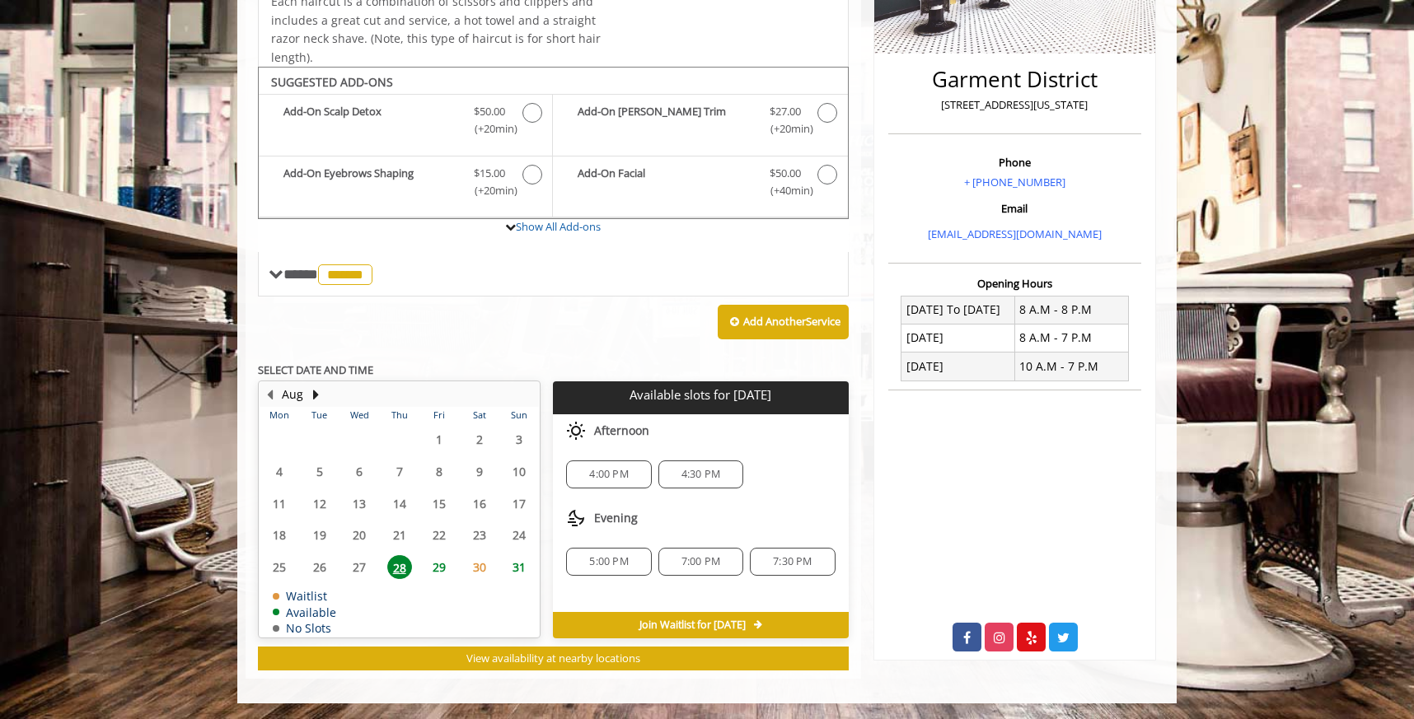
click at [514, 335] on div "Add Another Service" at bounding box center [553, 322] width 591 height 51
